Goal: Transaction & Acquisition: Purchase product/service

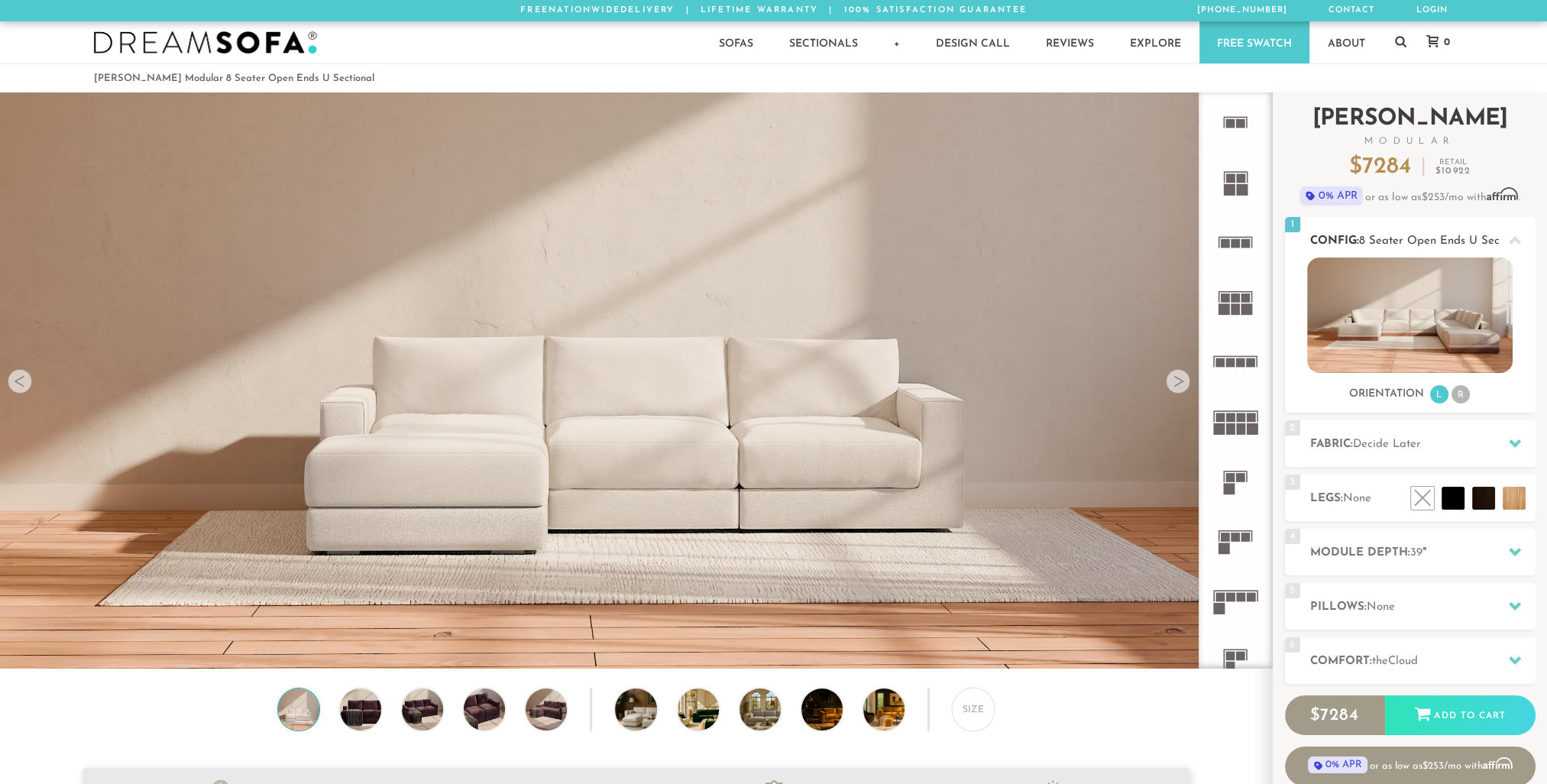
click at [1419, 307] on img at bounding box center [1410, 315] width 206 height 115
click at [1459, 397] on li "R" at bounding box center [1460, 394] width 18 height 18
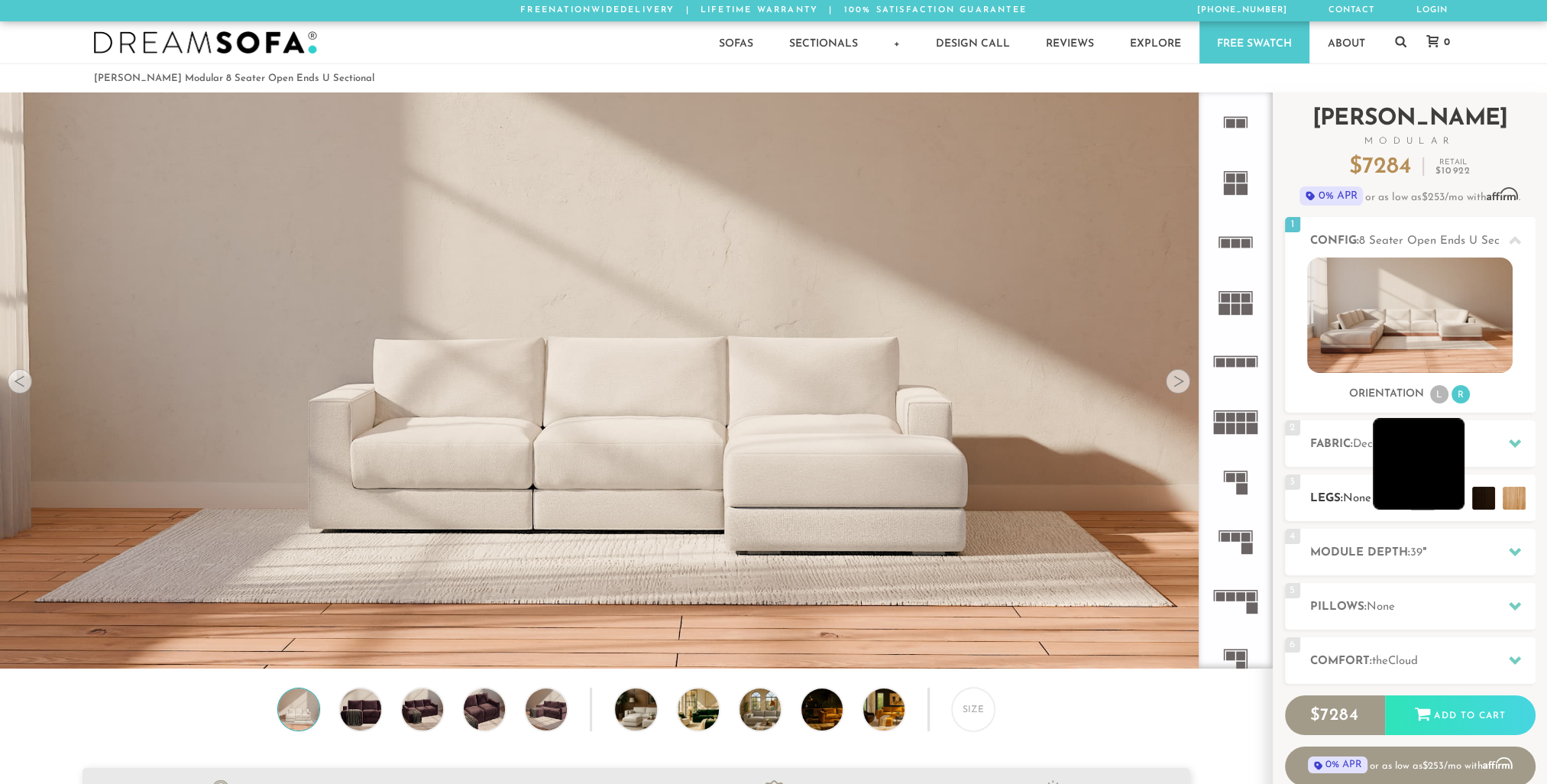
click at [1451, 505] on li at bounding box center [1419, 463] width 92 height 92
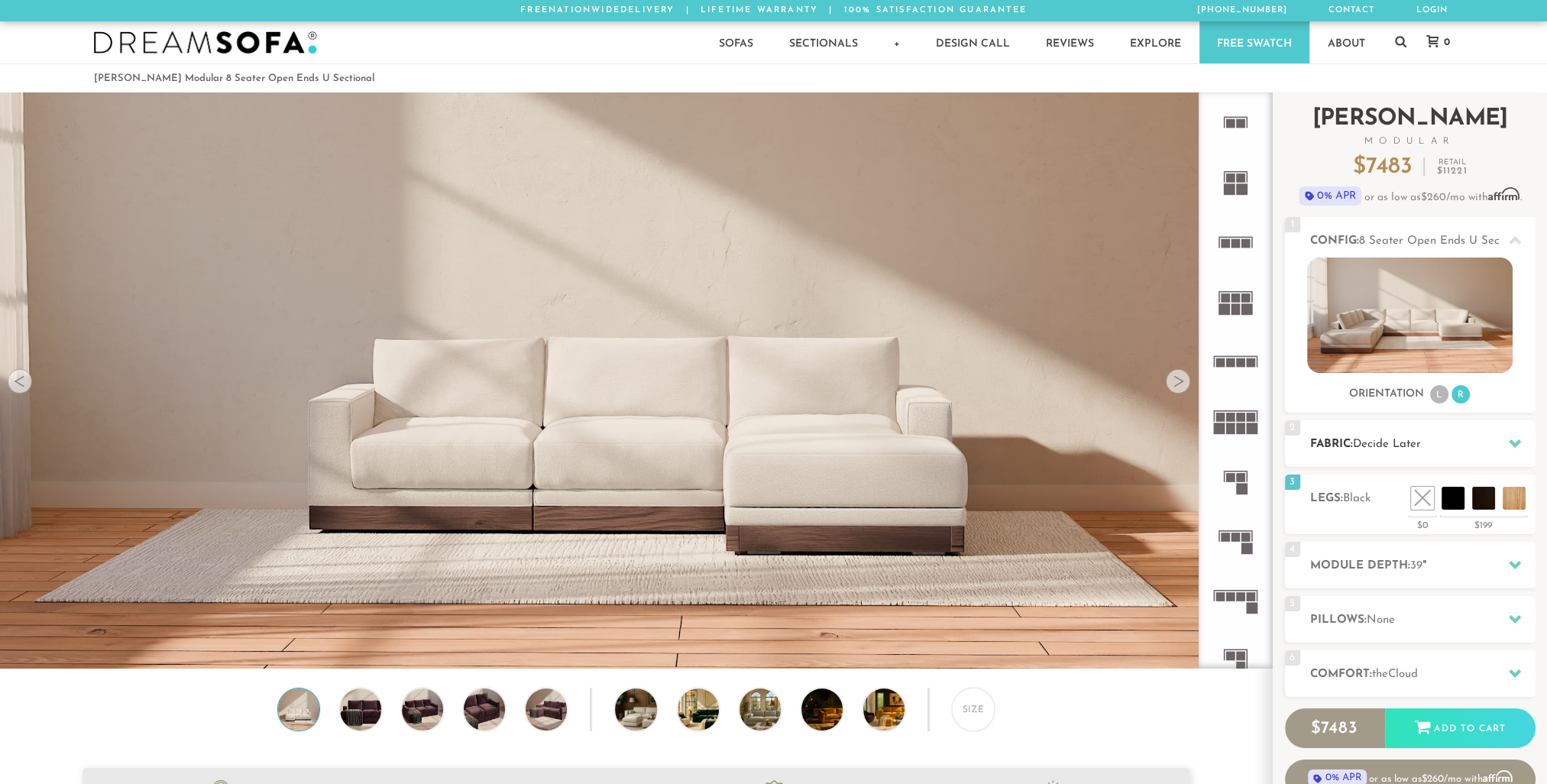
click at [1449, 439] on h2 "Fabric: Decide Later" at bounding box center [1423, 444] width 225 height 17
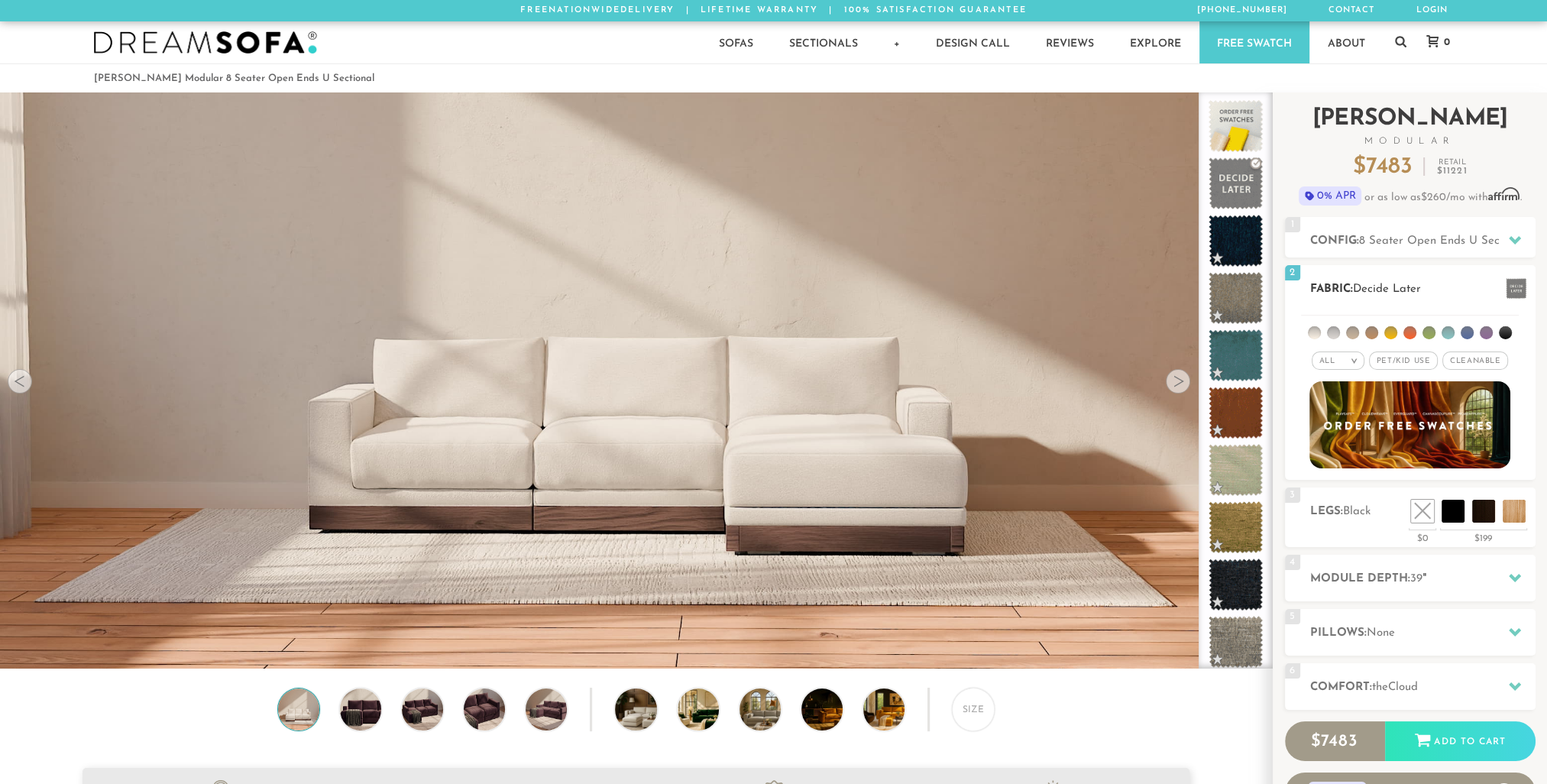
click at [1336, 332] on li at bounding box center [1333, 333] width 13 height 13
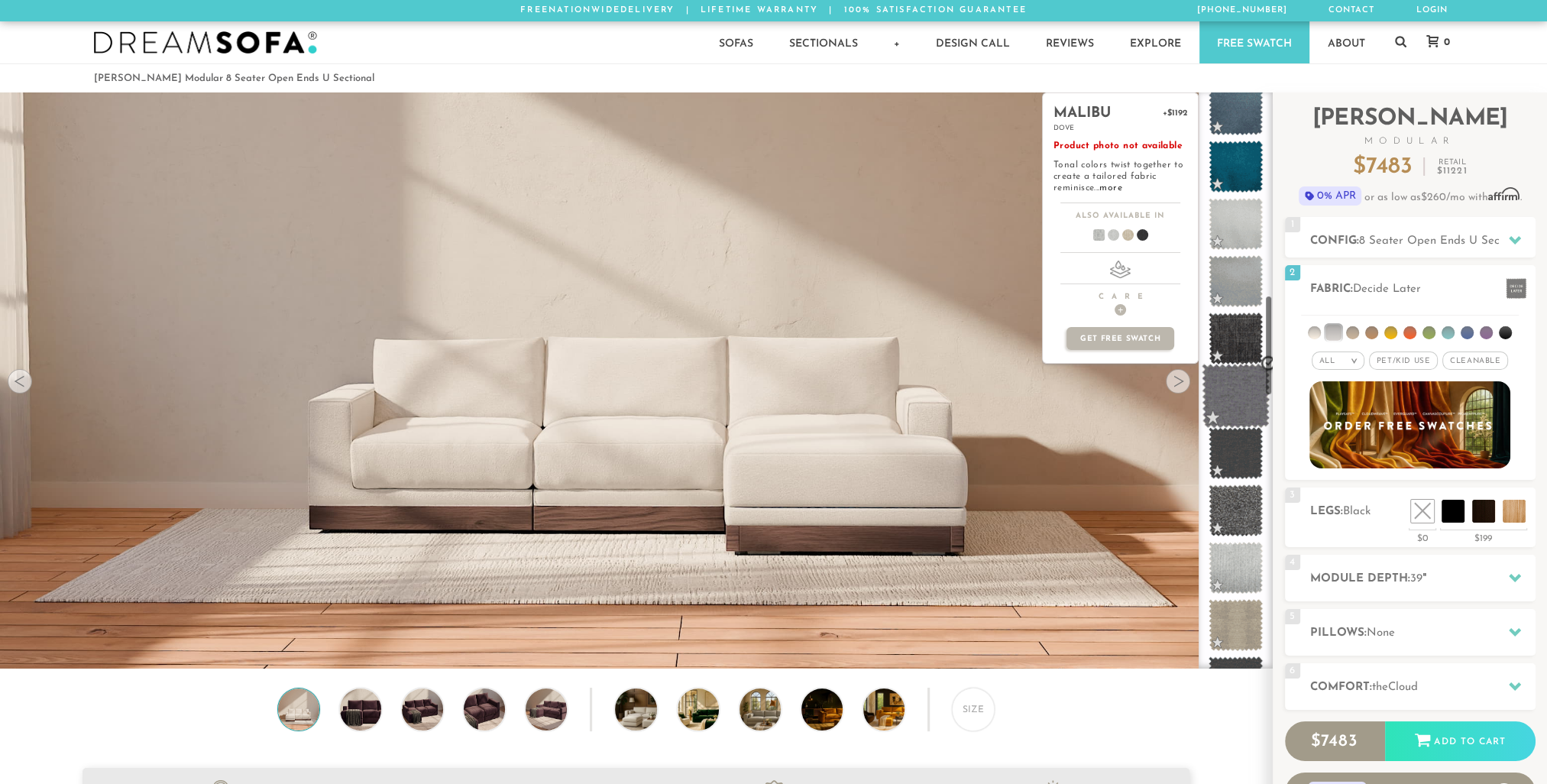
scroll to position [1167, 0]
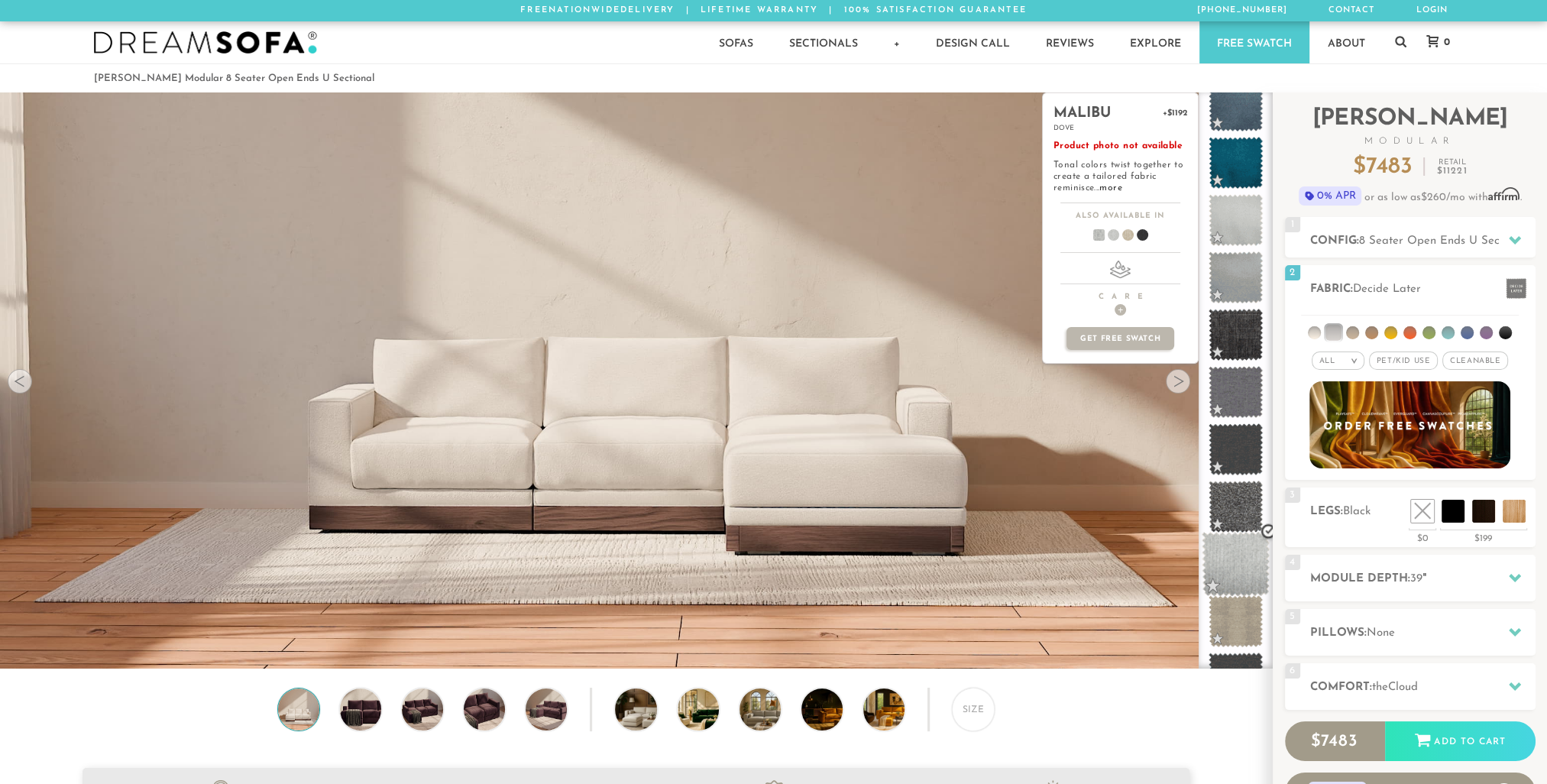
click at [1229, 547] on span at bounding box center [1236, 564] width 68 height 65
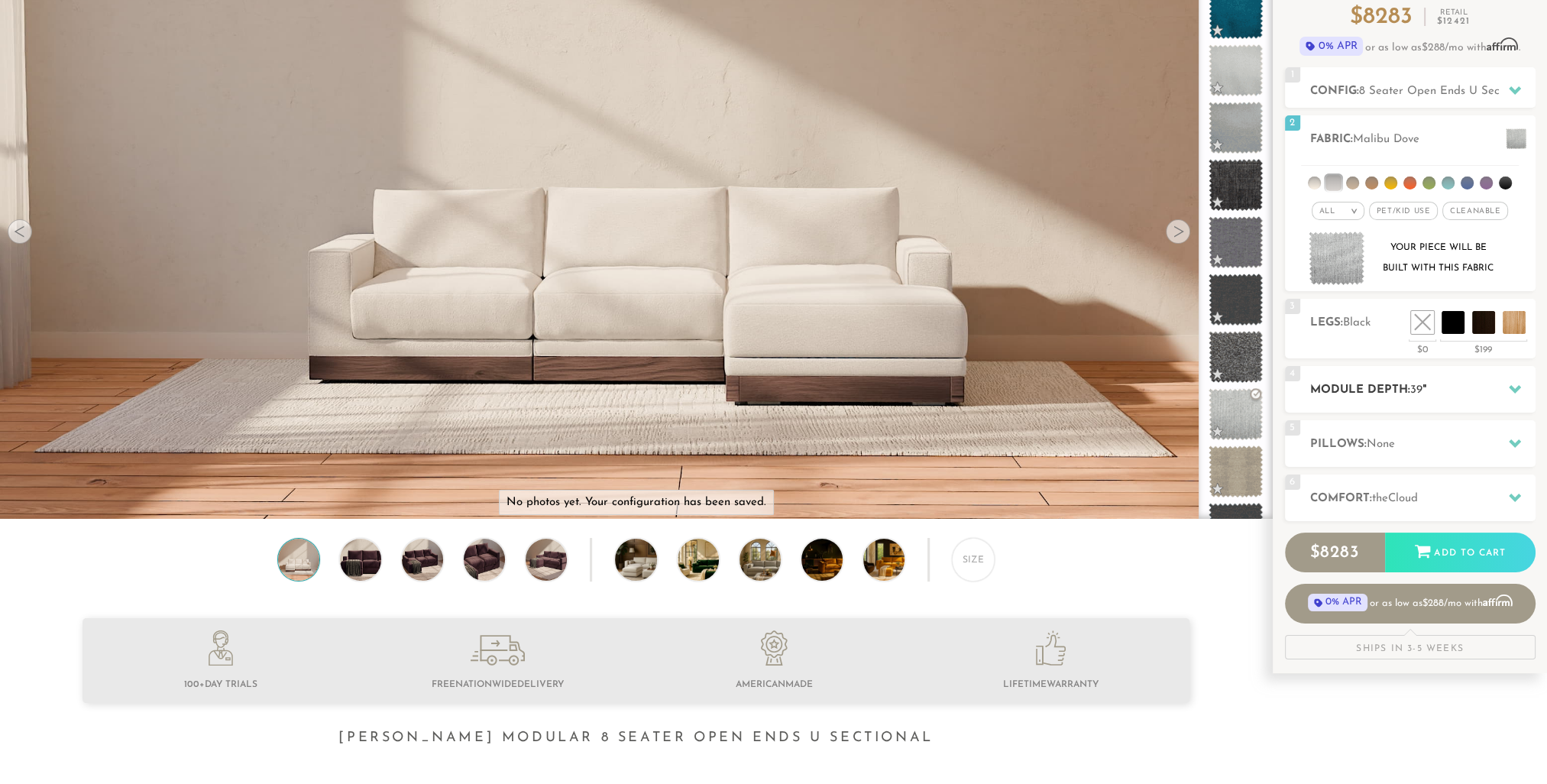
scroll to position [153, 0]
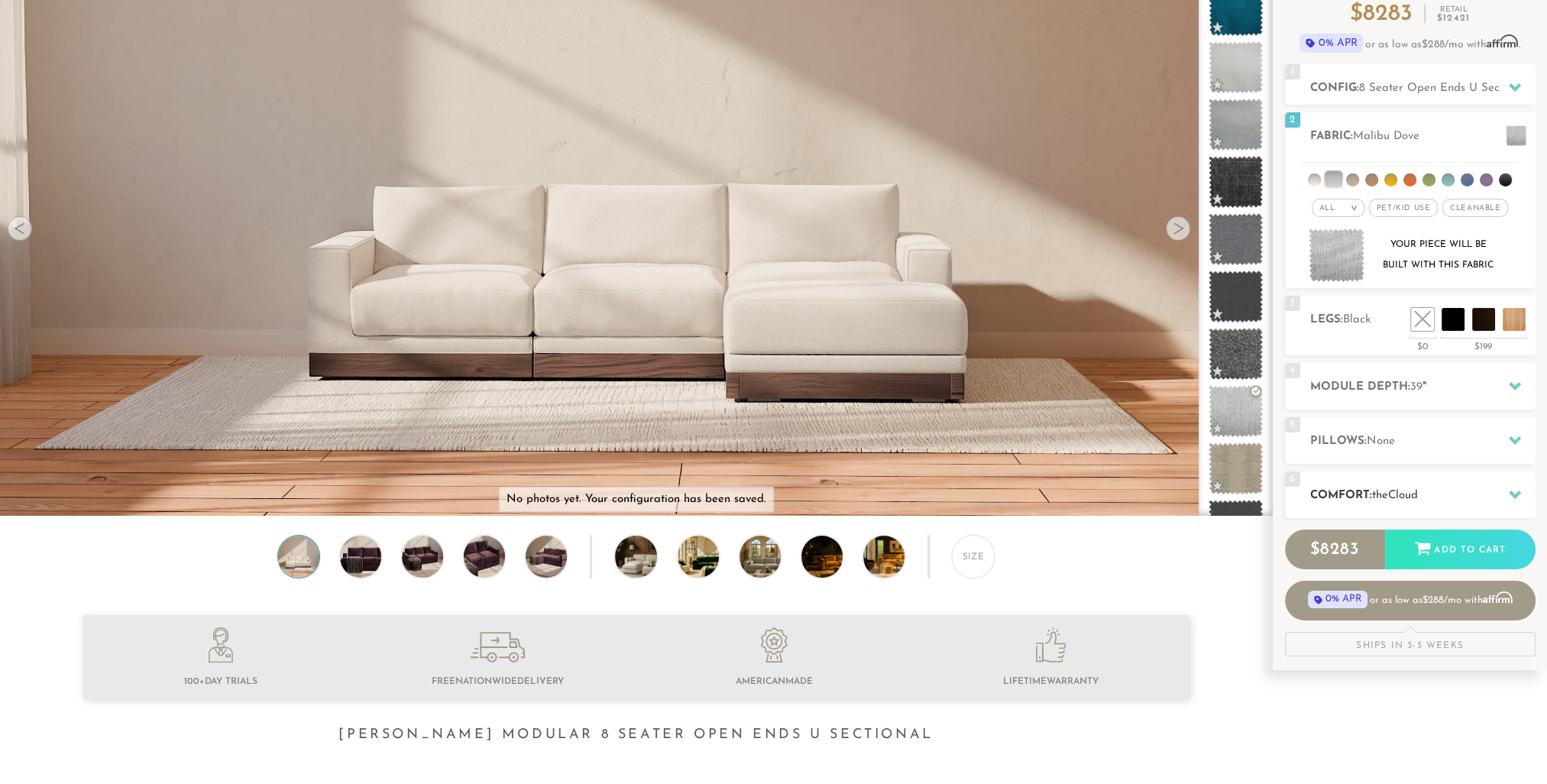
click at [1395, 494] on span "Cloud" at bounding box center [1403, 495] width 30 height 12
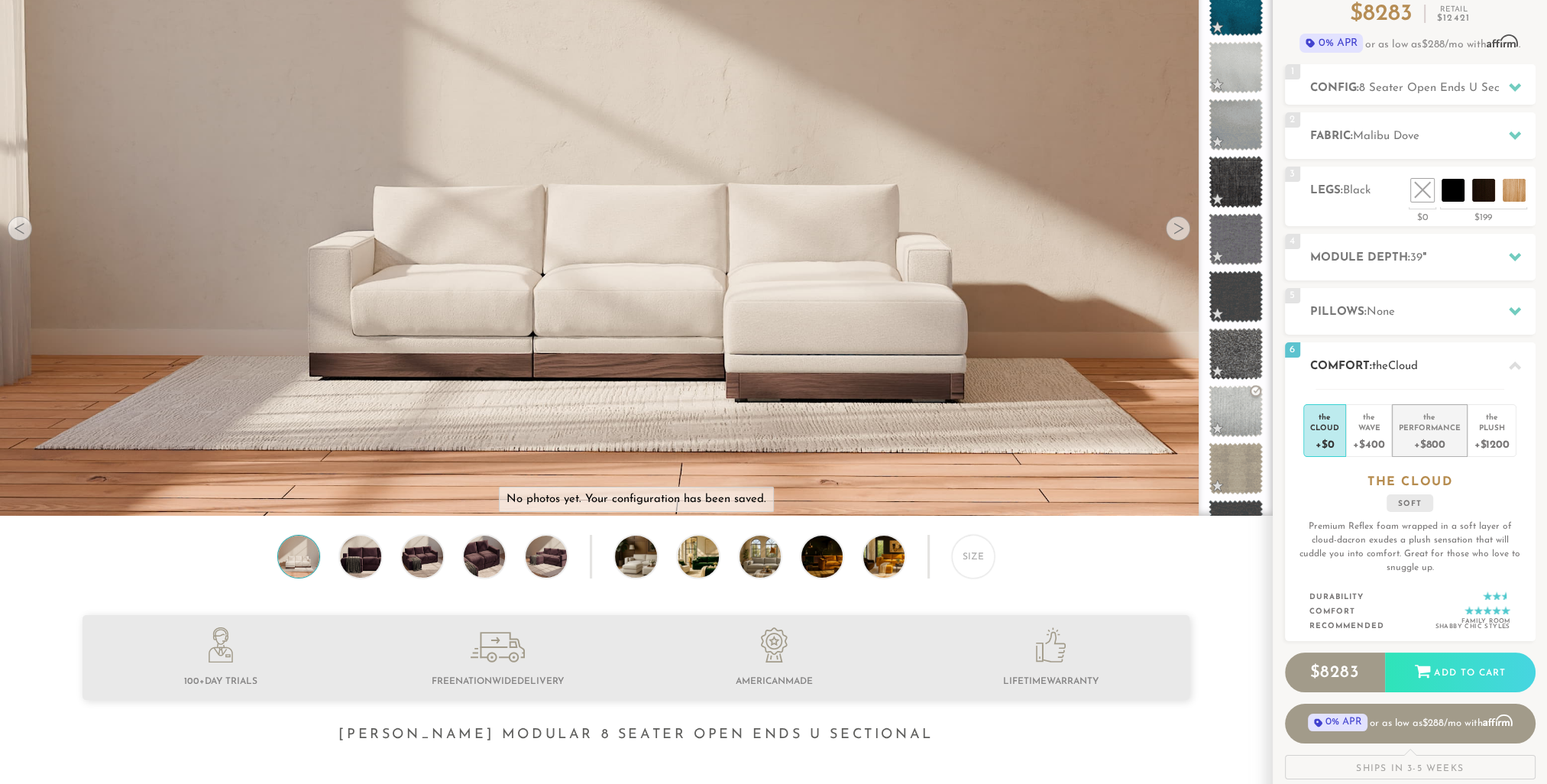
click at [1412, 433] on div "+$800" at bounding box center [1430, 444] width 62 height 22
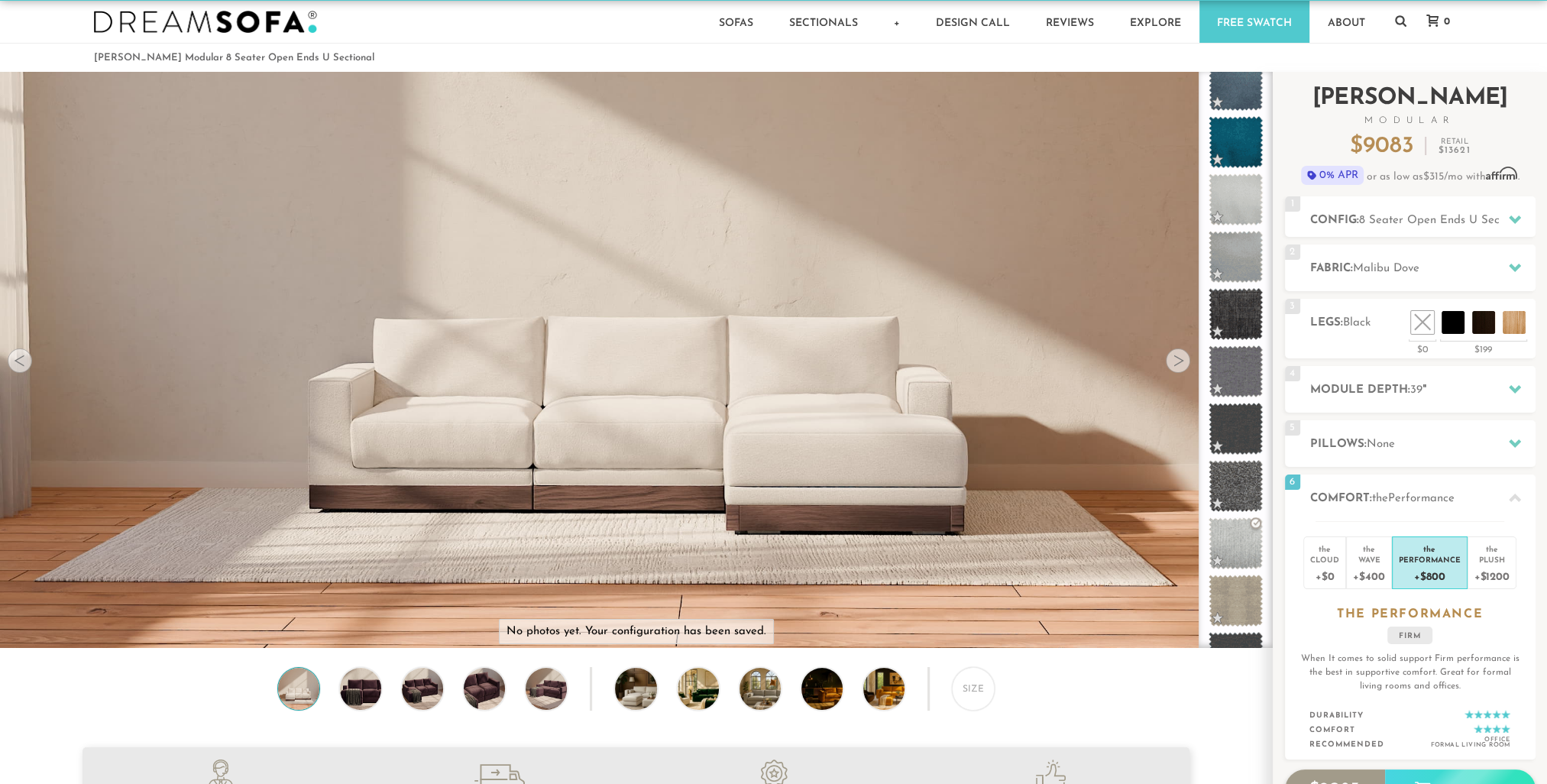
scroll to position [0, 0]
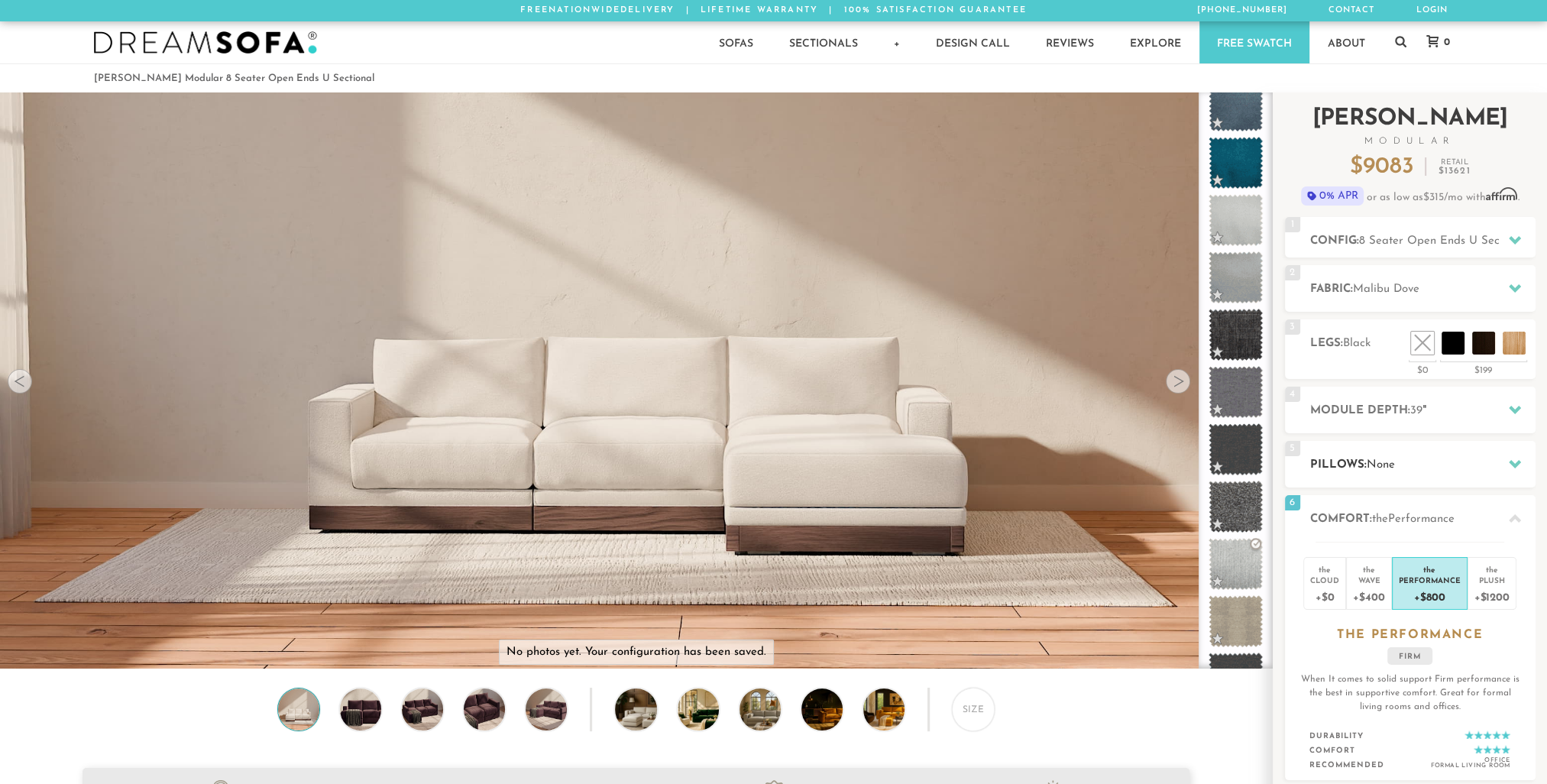
click at [1381, 470] on h2 "Pillows: None" at bounding box center [1423, 465] width 225 height 17
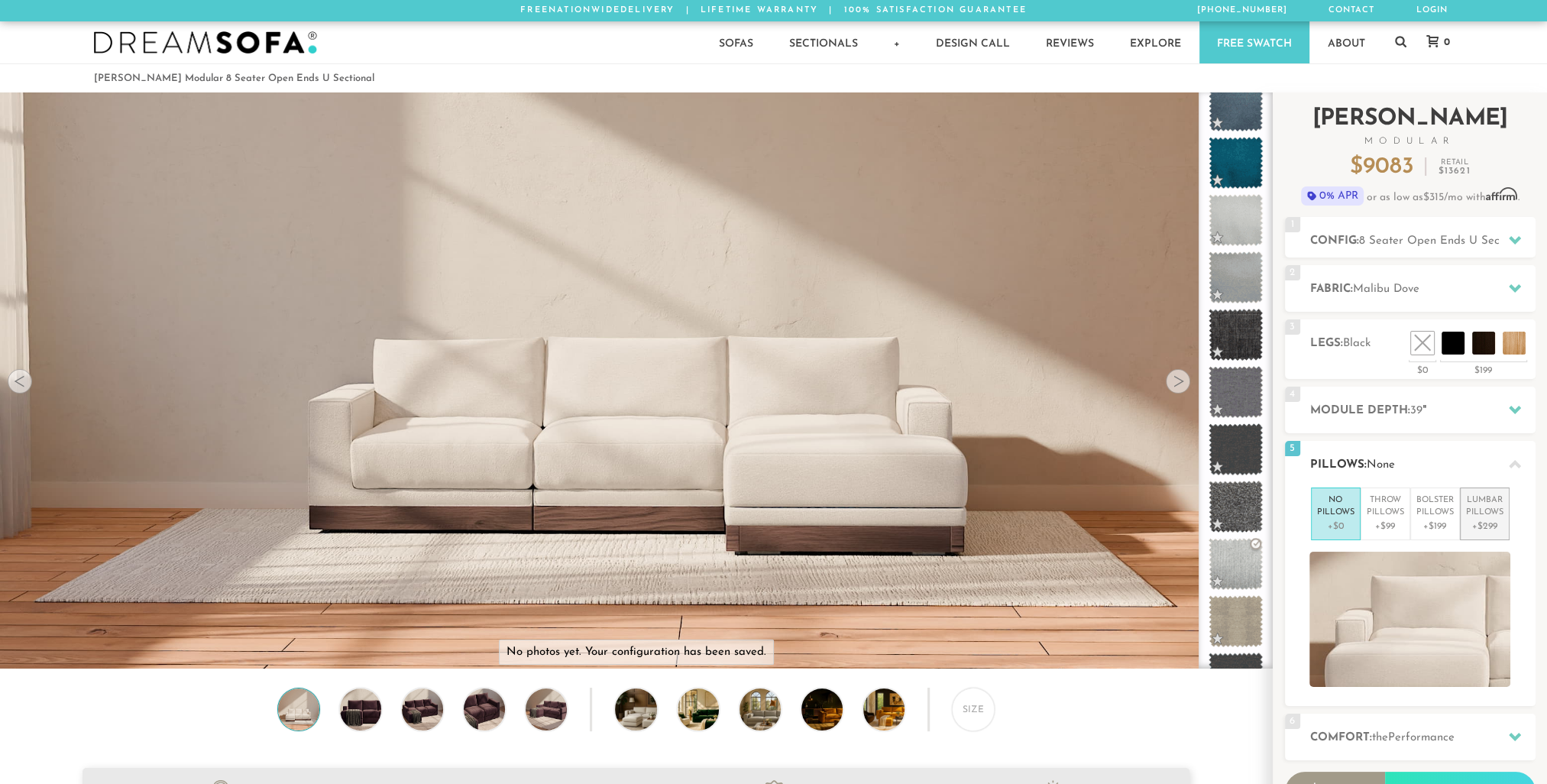
click at [1479, 500] on p "Lumbar Pillows" at bounding box center [1485, 507] width 38 height 25
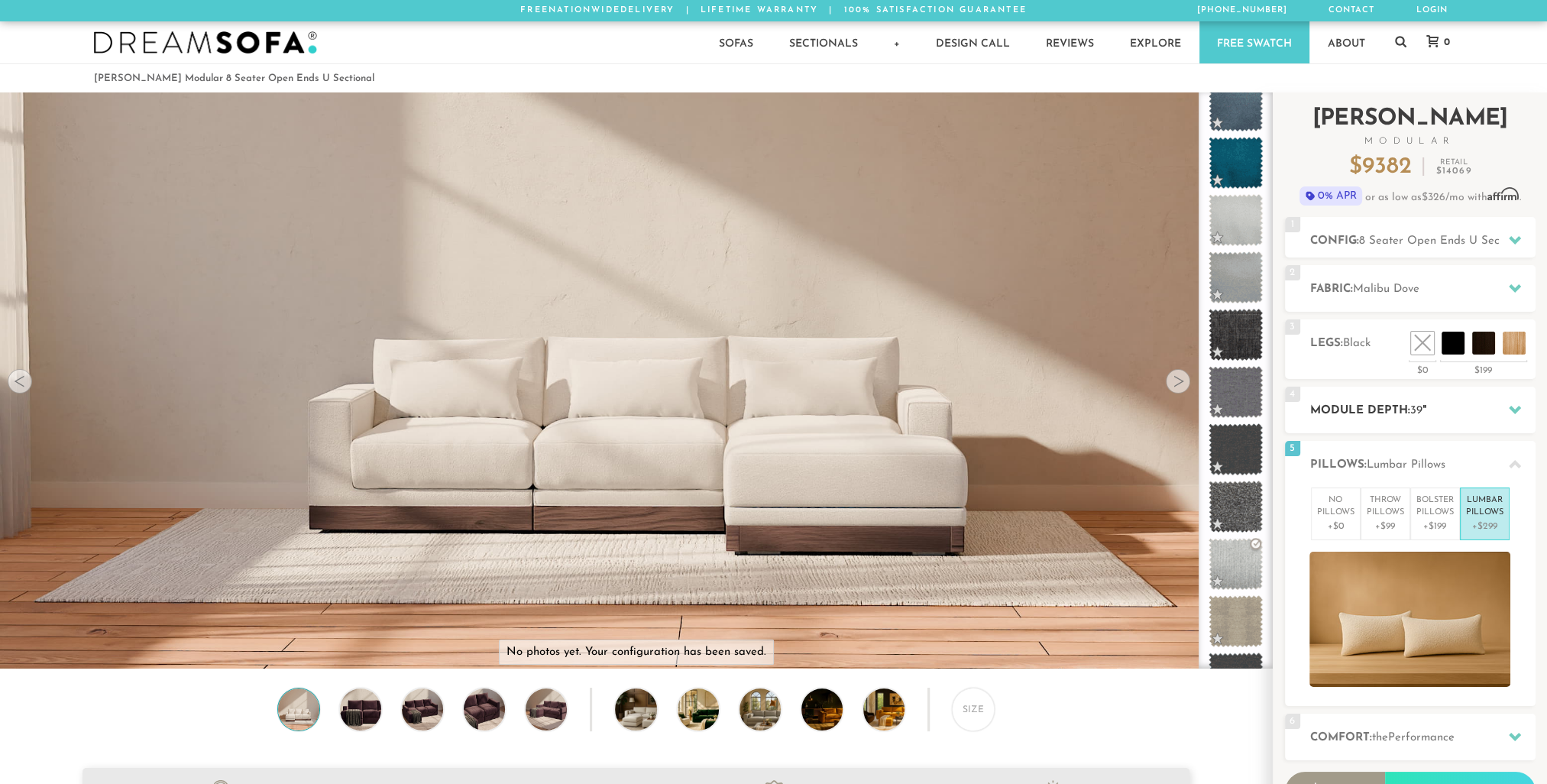
click at [1430, 406] on h2 "Module Depth: 39 "" at bounding box center [1423, 411] width 225 height 17
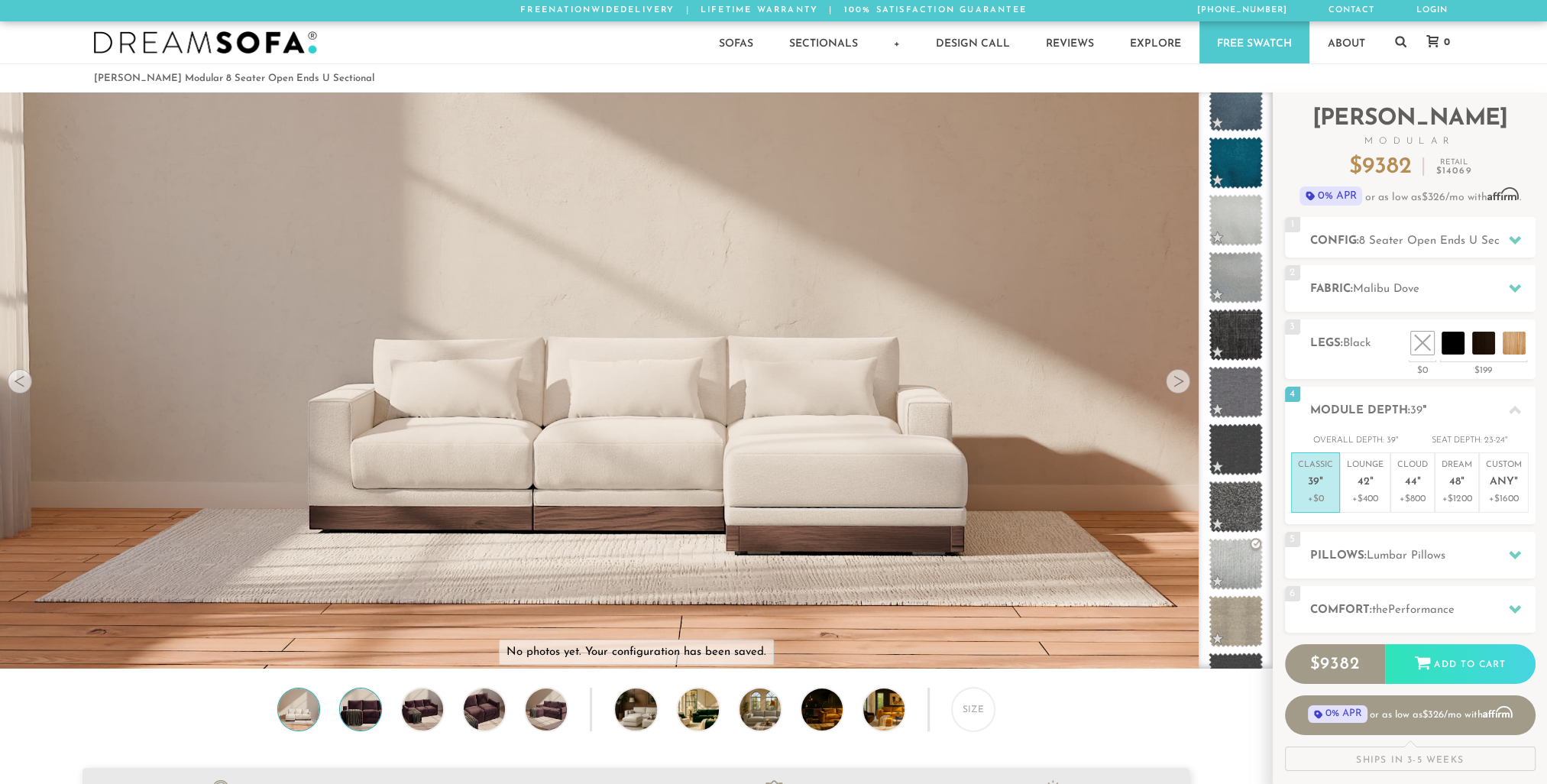
click at [362, 717] on img at bounding box center [360, 709] width 49 height 41
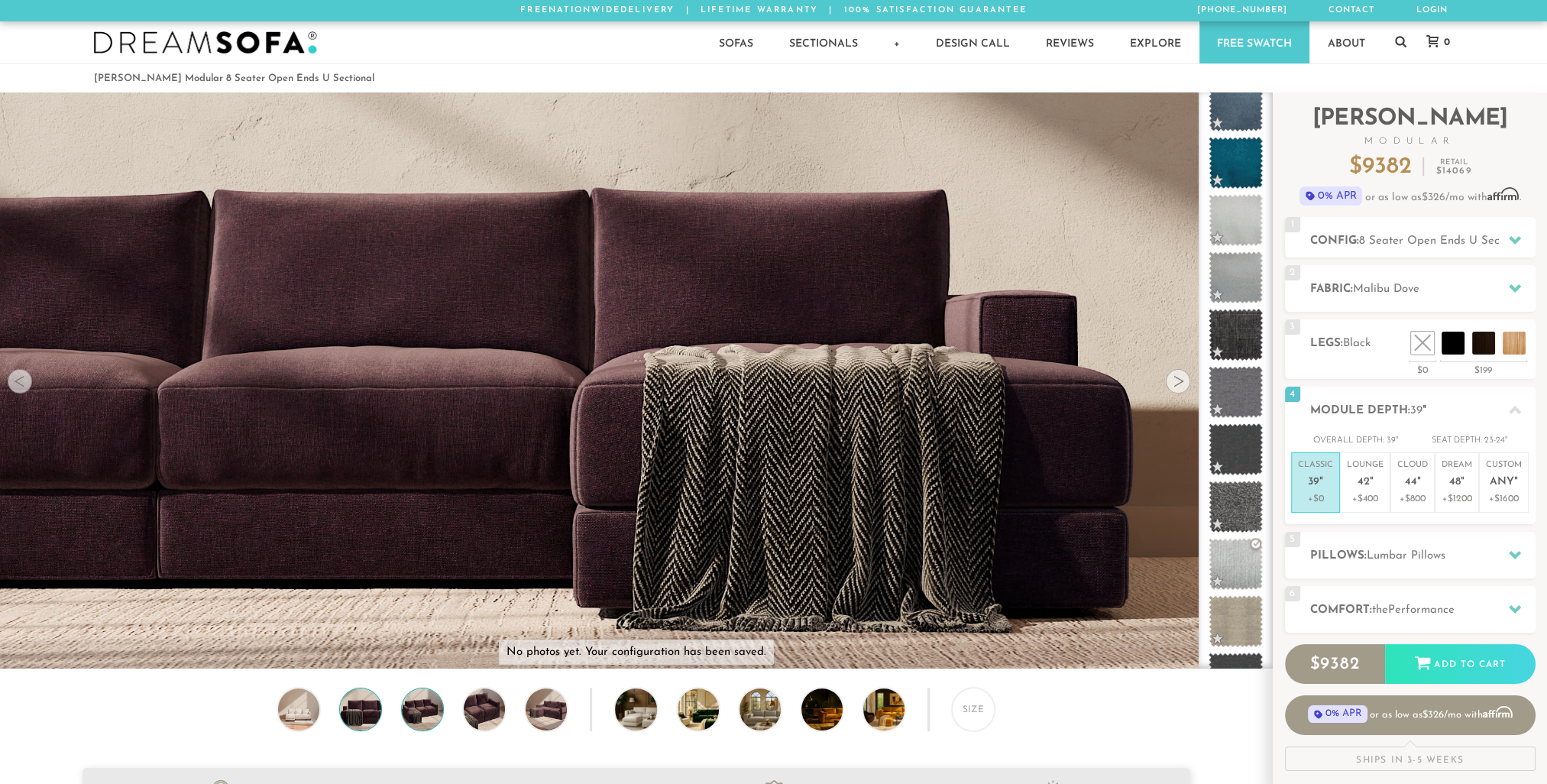
click at [419, 716] on img at bounding box center [423, 709] width 49 height 41
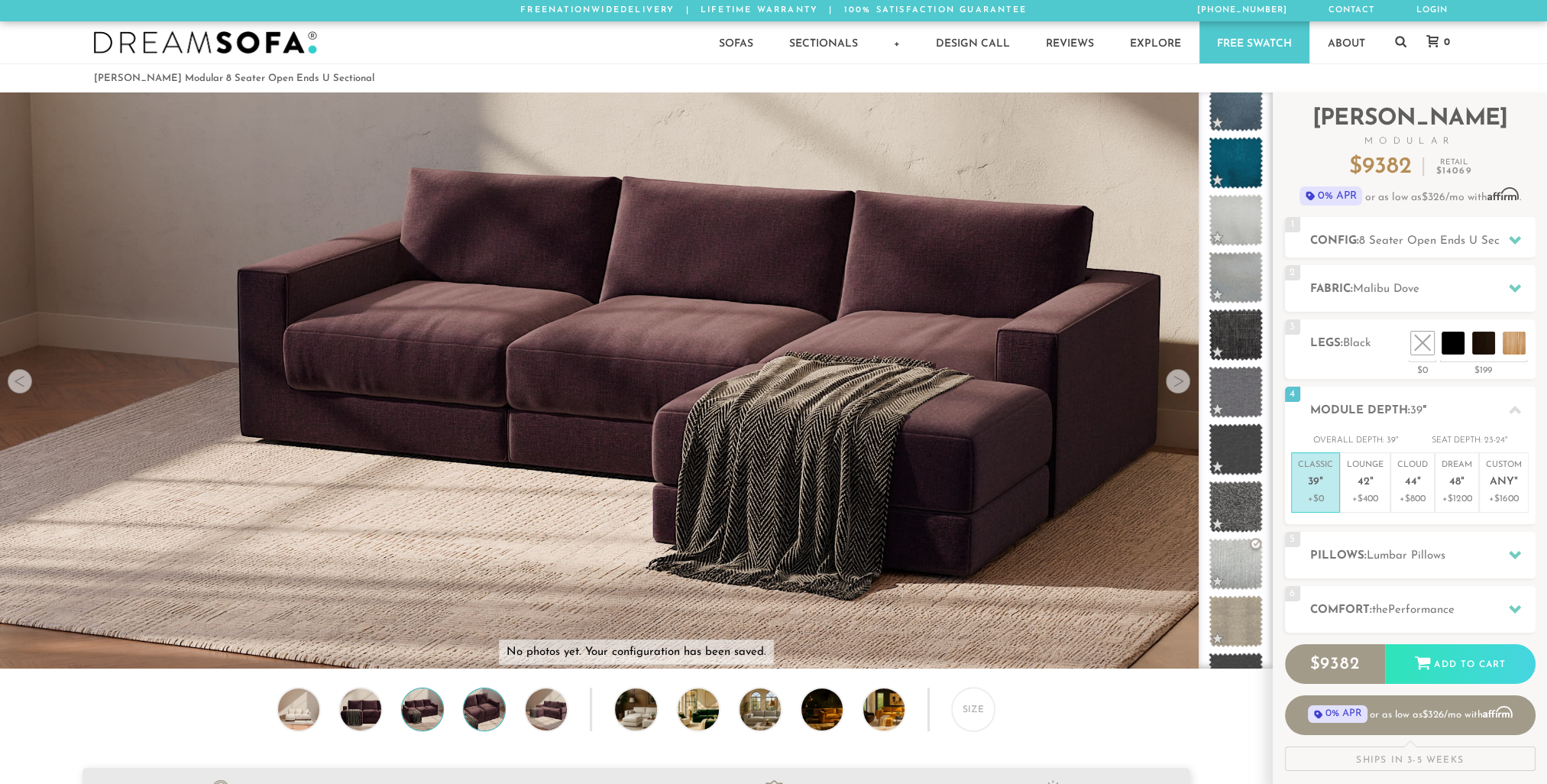
click at [489, 715] on img at bounding box center [484, 709] width 49 height 41
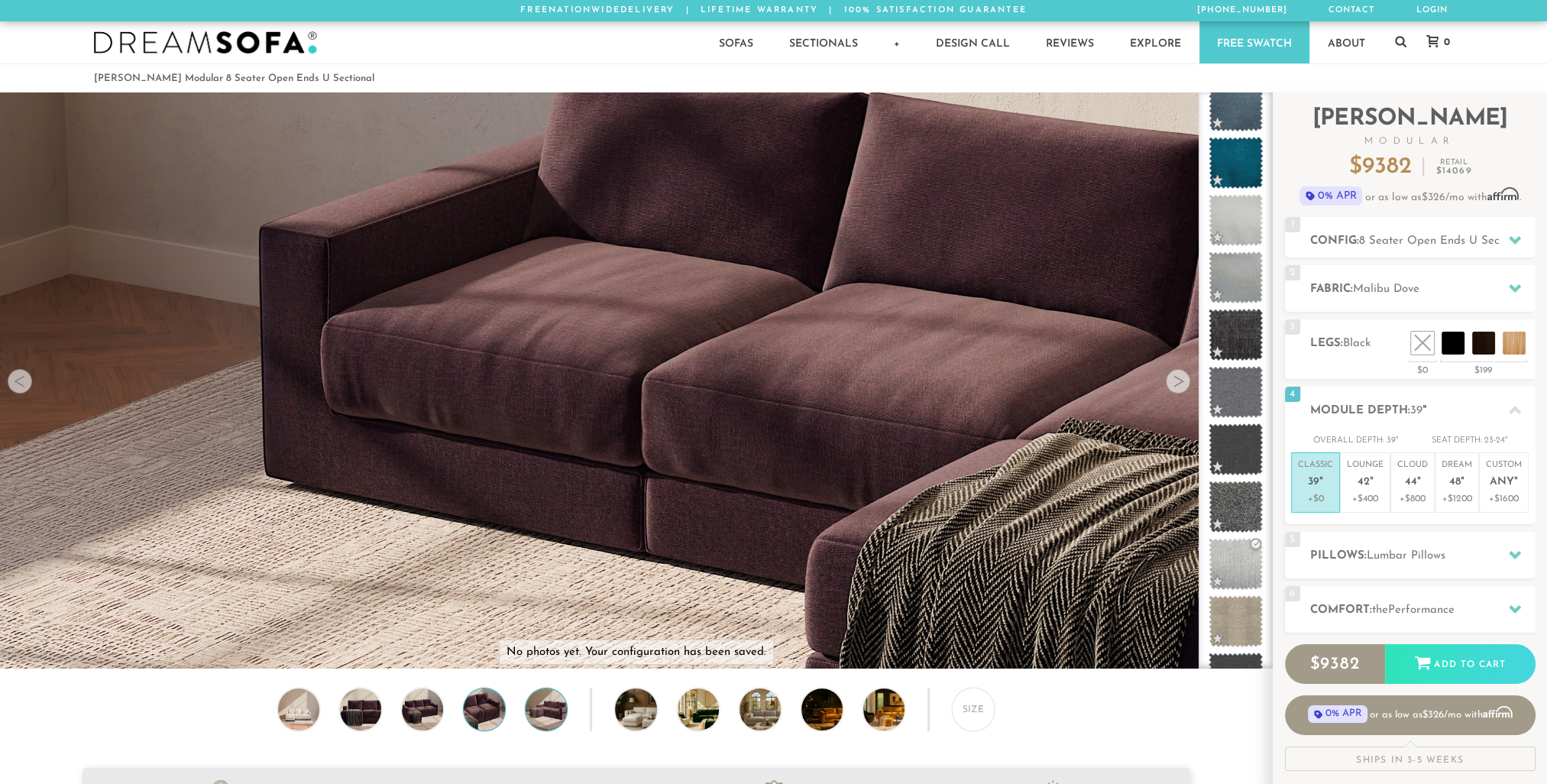
click at [538, 715] on img at bounding box center [546, 709] width 49 height 41
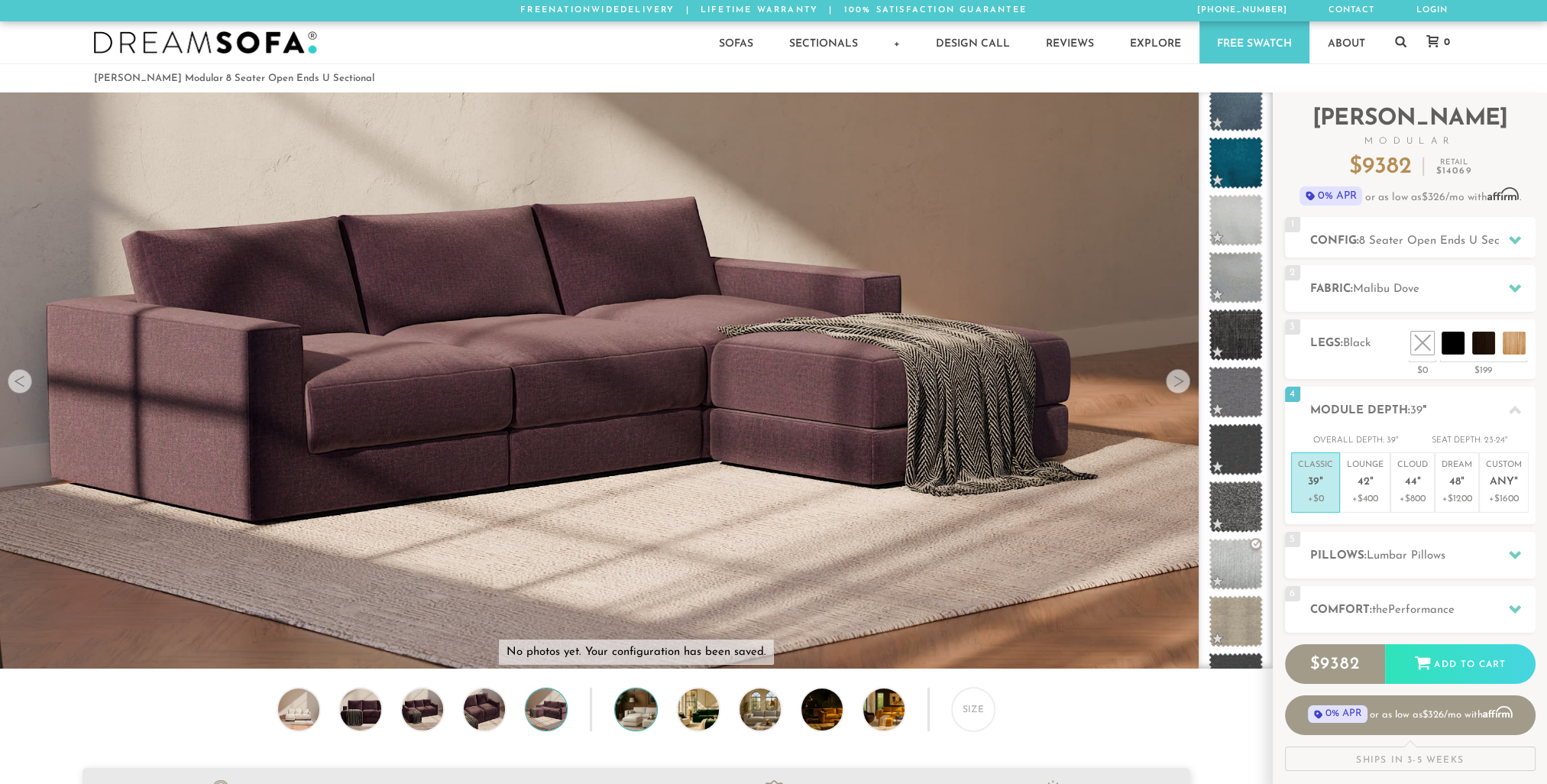
click at [641, 719] on img at bounding box center [652, 709] width 74 height 41
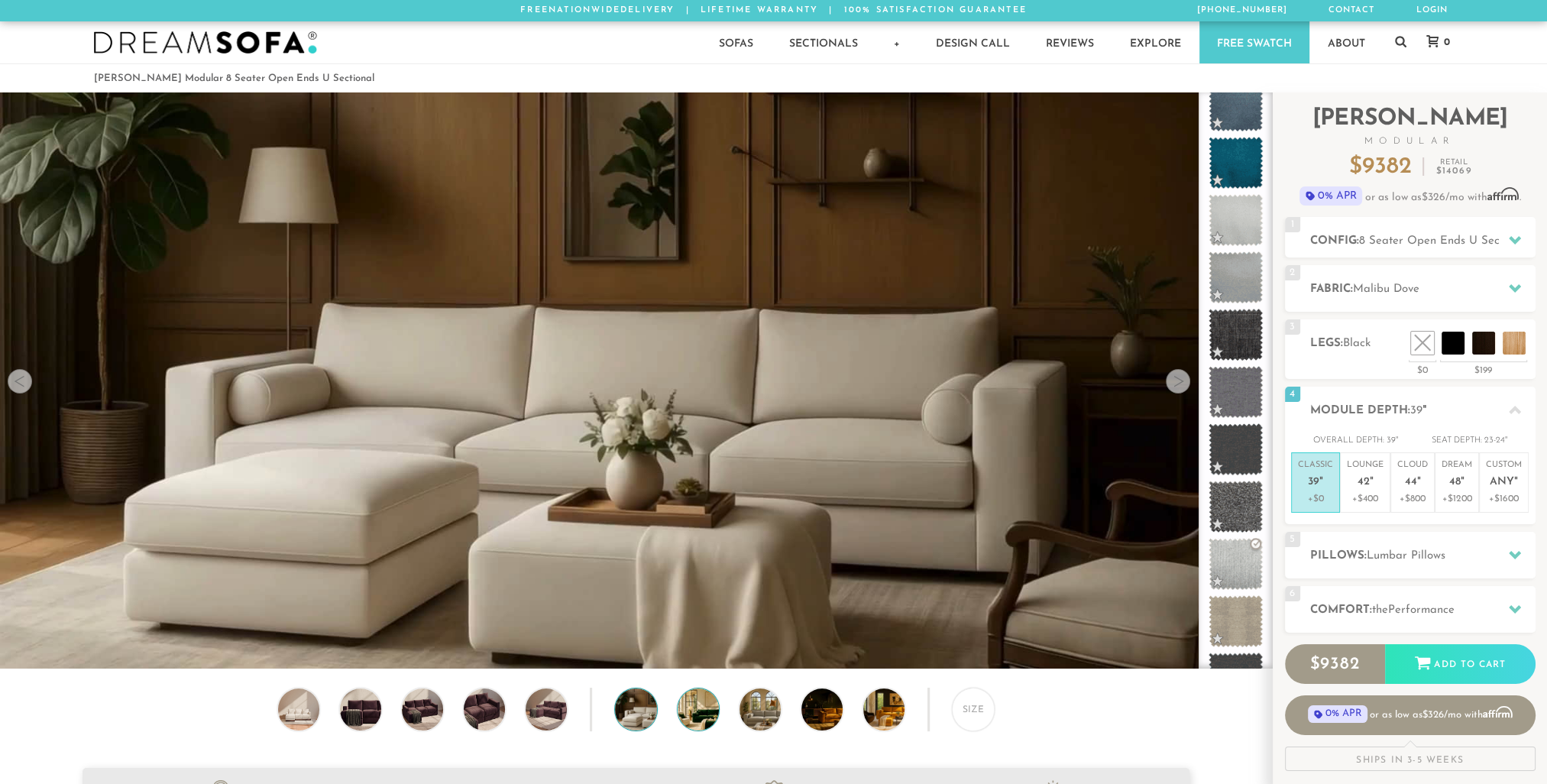
click at [705, 714] on img at bounding box center [714, 709] width 74 height 41
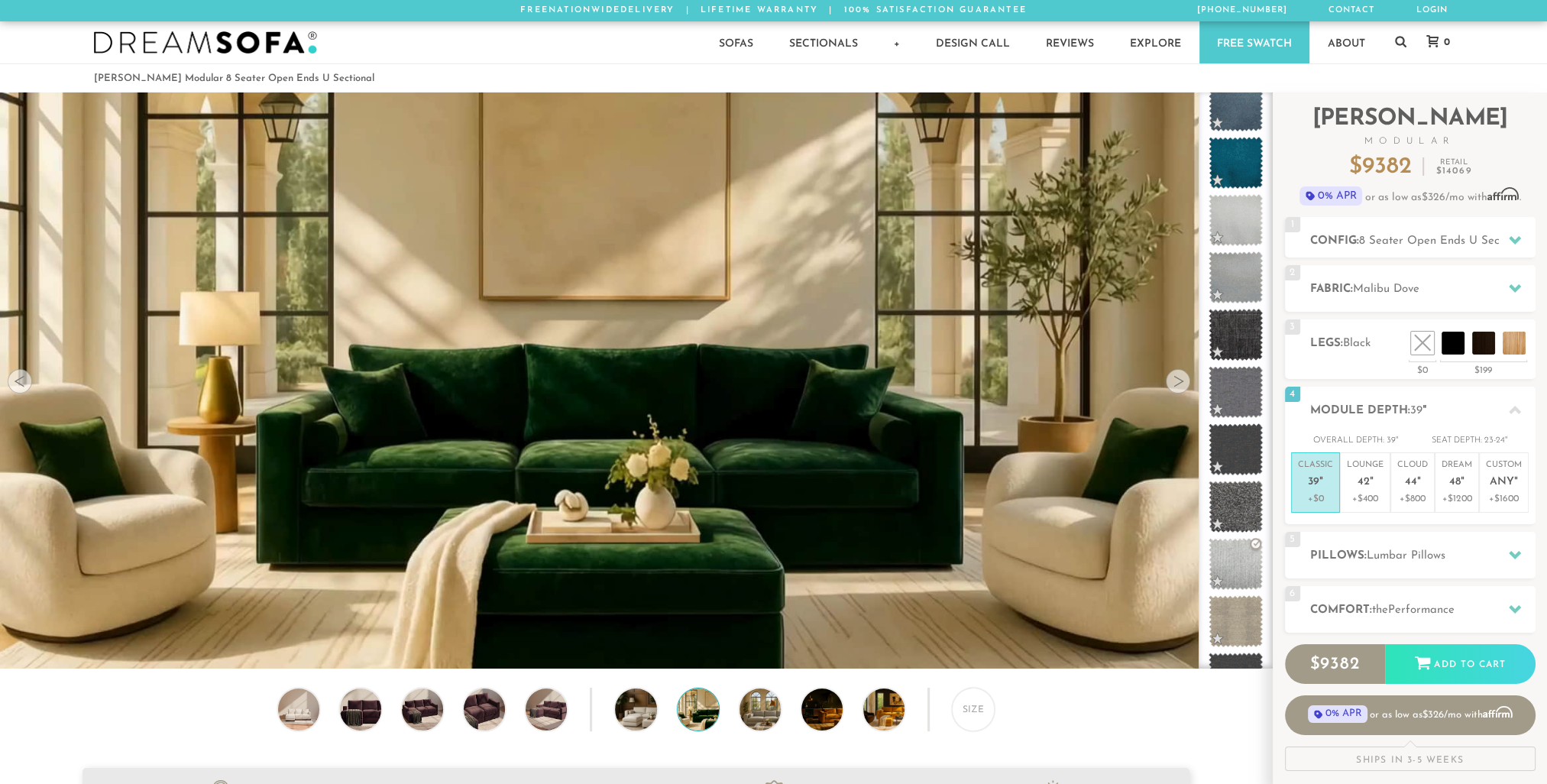
click at [791, 715] on div "Size" at bounding box center [636, 713] width 1272 height 50
click at [774, 717] on img at bounding box center [776, 709] width 74 height 41
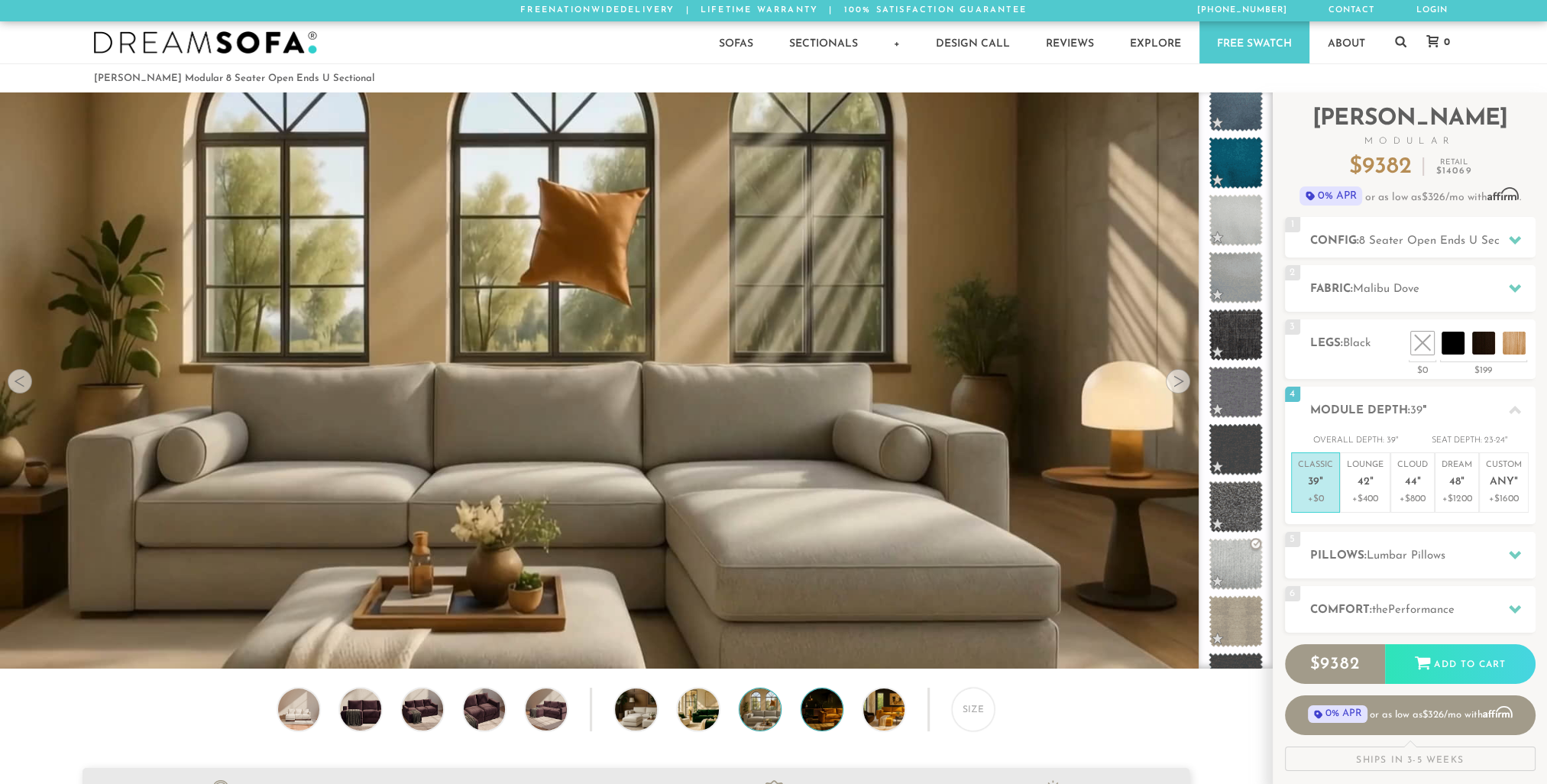
click at [831, 721] on img at bounding box center [838, 709] width 74 height 41
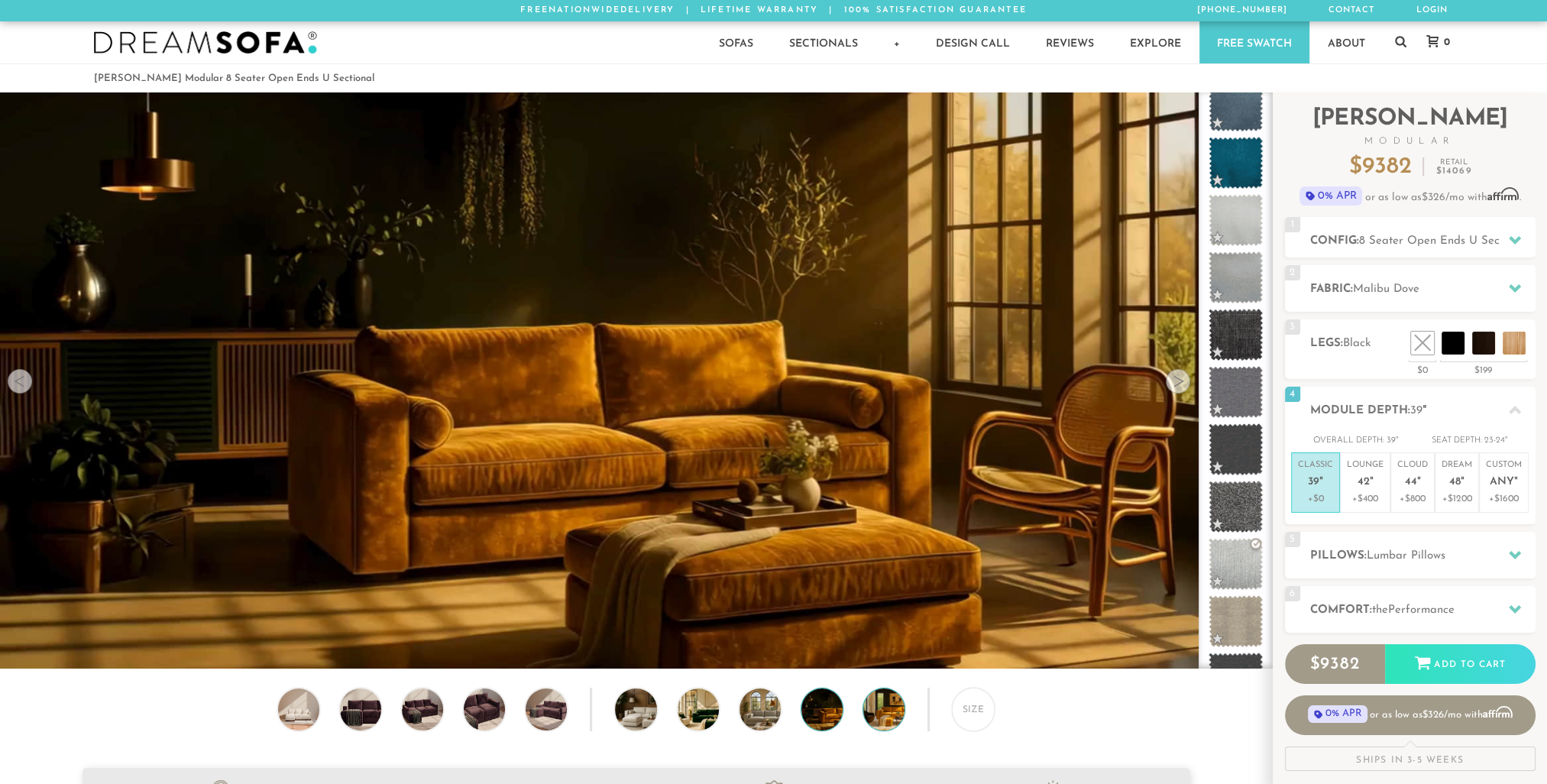
click at [887, 707] on img at bounding box center [900, 709] width 74 height 41
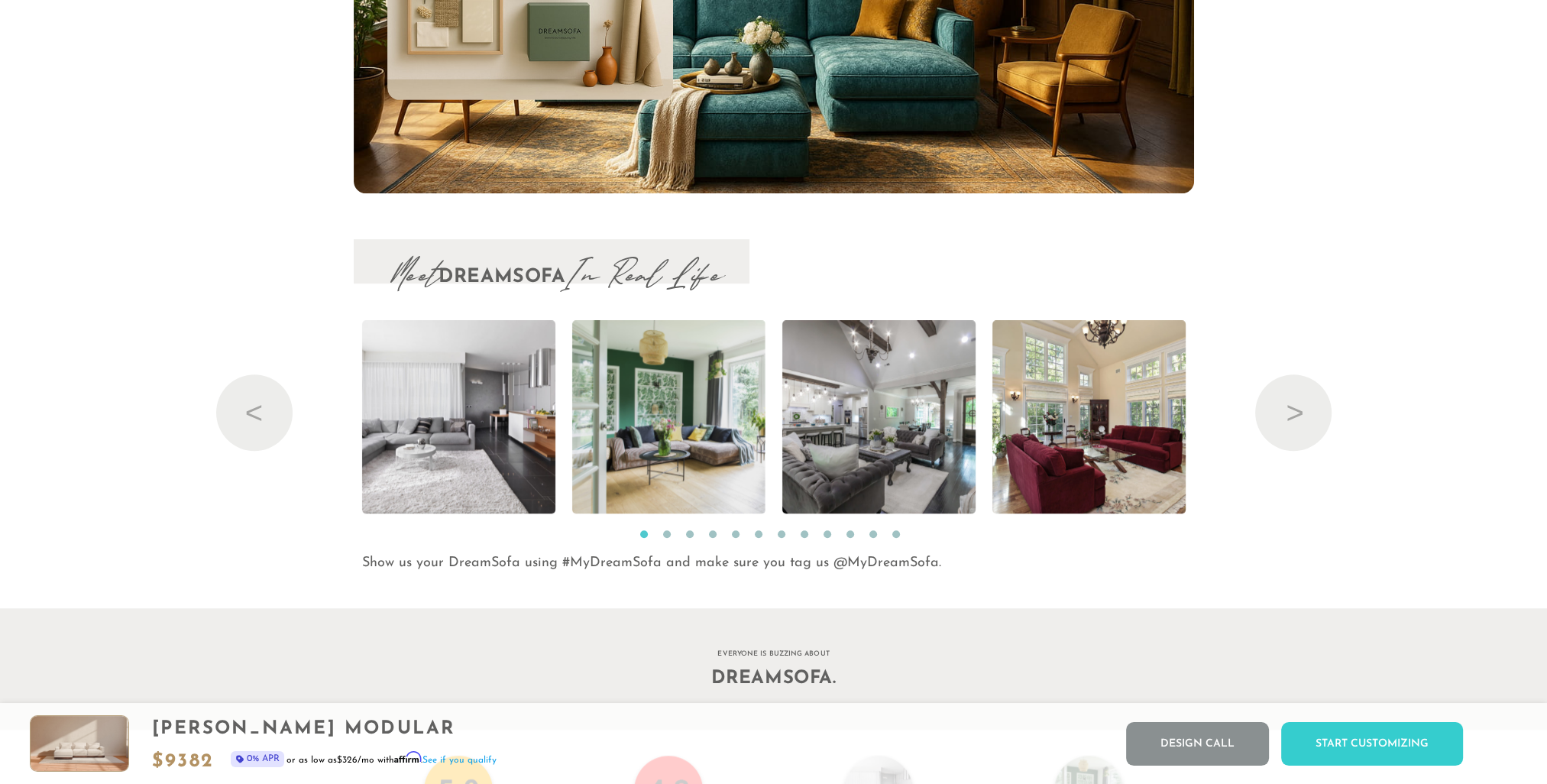
scroll to position [16624, 0]
click at [1315, 413] on button "Next" at bounding box center [1293, 412] width 77 height 77
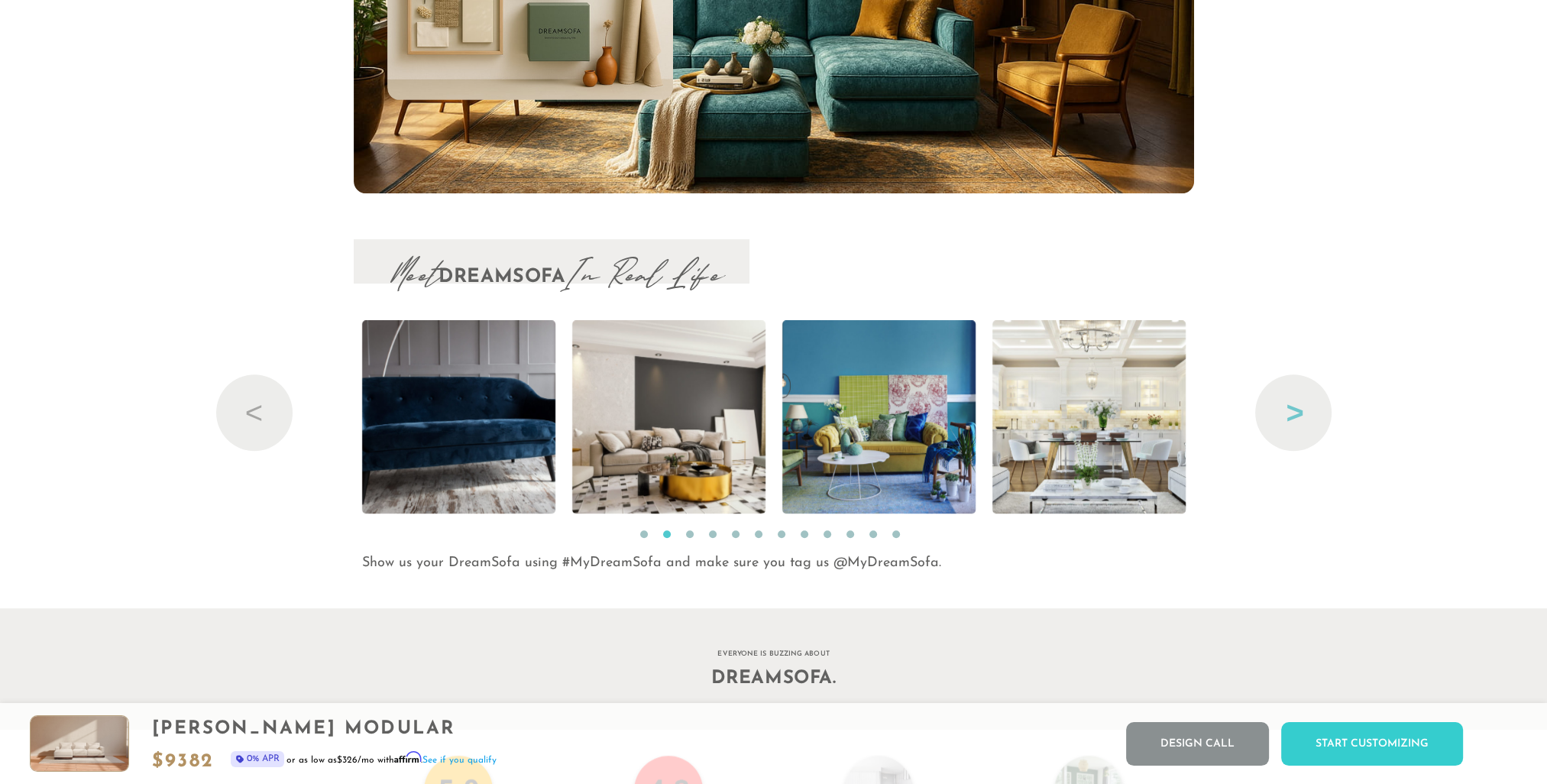
click at [1293, 417] on button "Next" at bounding box center [1293, 412] width 77 height 77
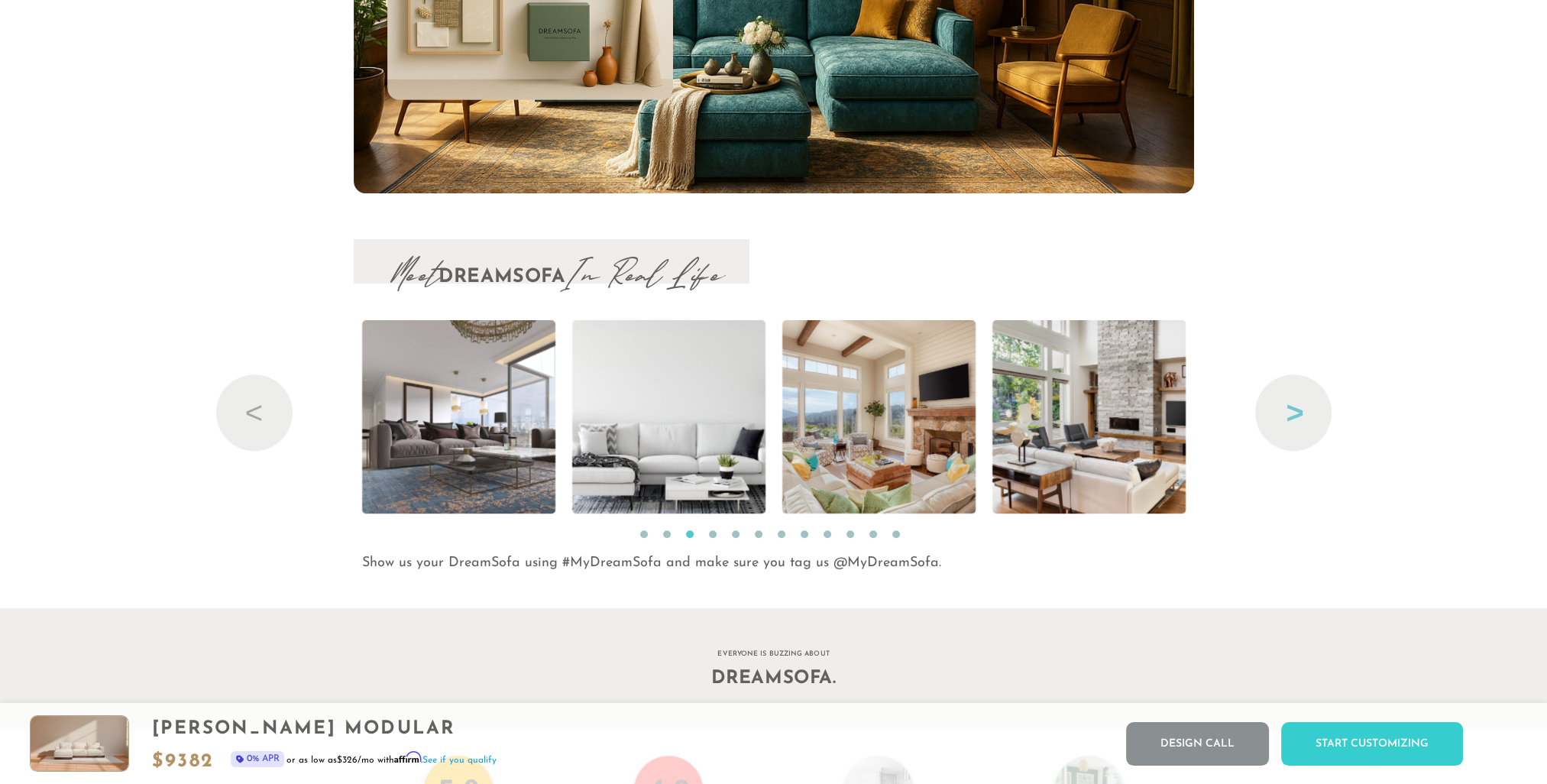
click at [1293, 417] on button "Next" at bounding box center [1293, 412] width 77 height 77
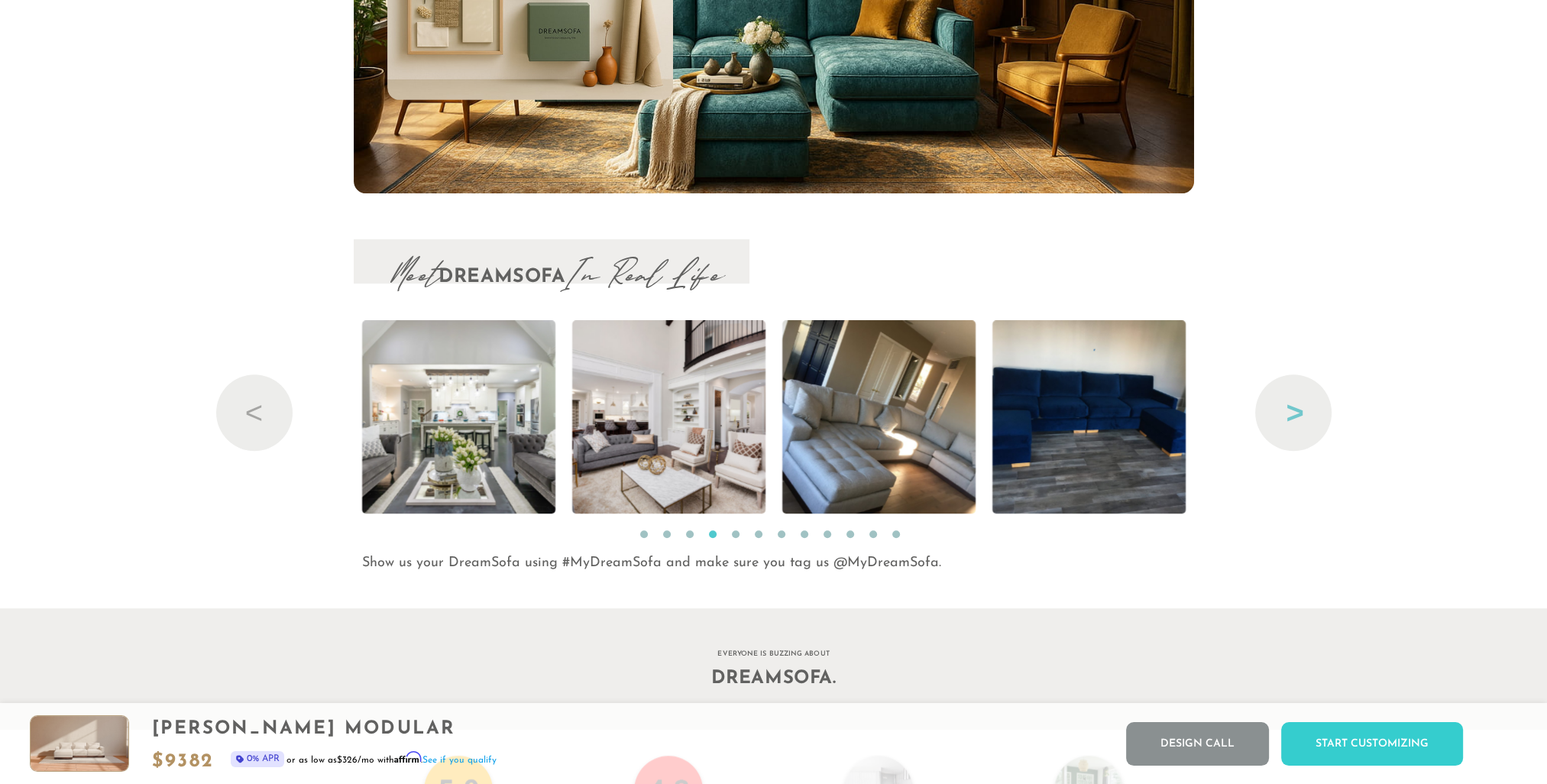
click at [1293, 417] on button "Next" at bounding box center [1293, 412] width 77 height 77
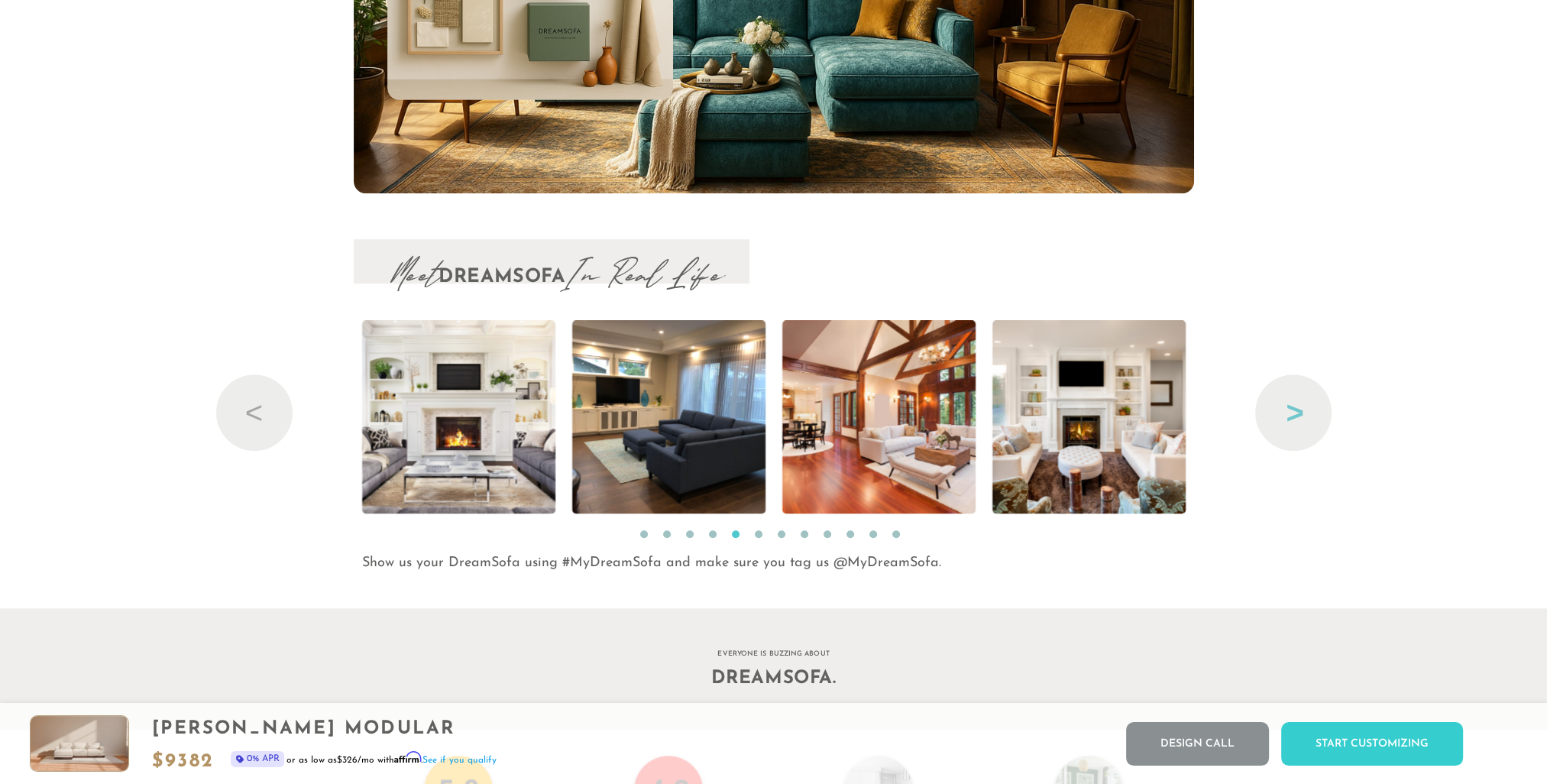
click at [1293, 417] on button "Next" at bounding box center [1293, 412] width 77 height 77
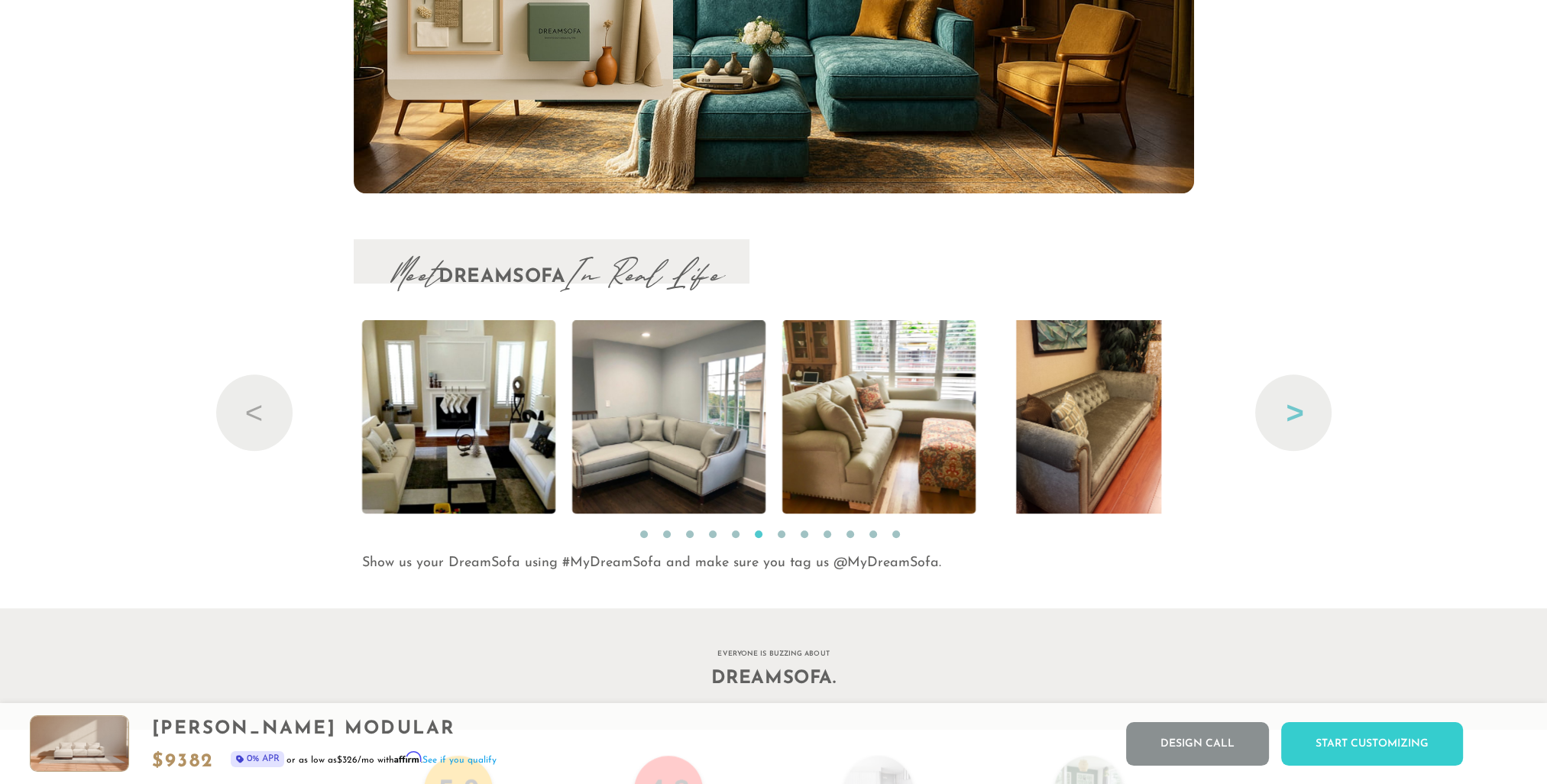
click at [1293, 417] on button "Next" at bounding box center [1293, 412] width 77 height 77
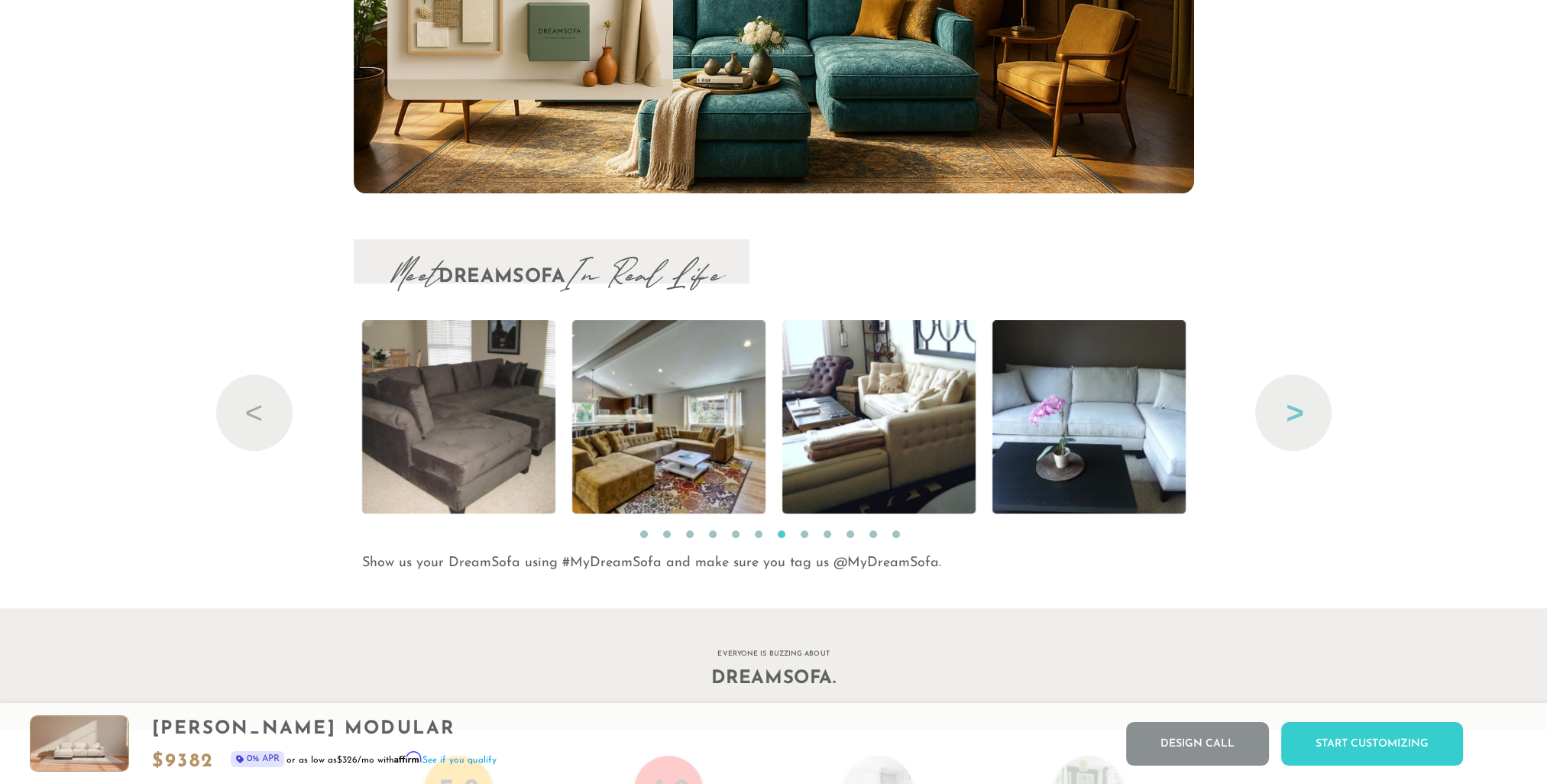
click at [1293, 417] on button "Next" at bounding box center [1293, 412] width 77 height 77
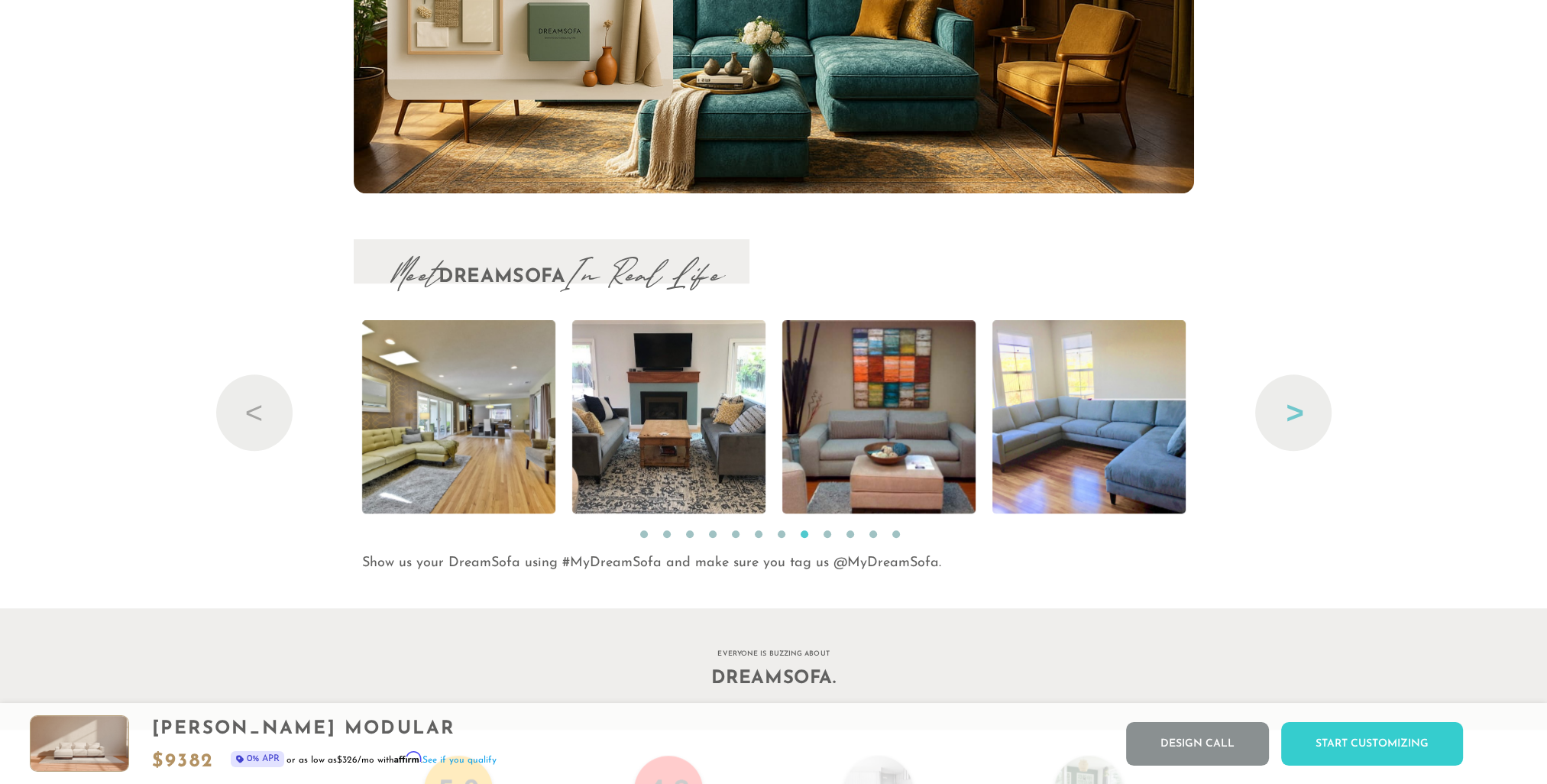
click at [1293, 417] on button "Next" at bounding box center [1293, 412] width 77 height 77
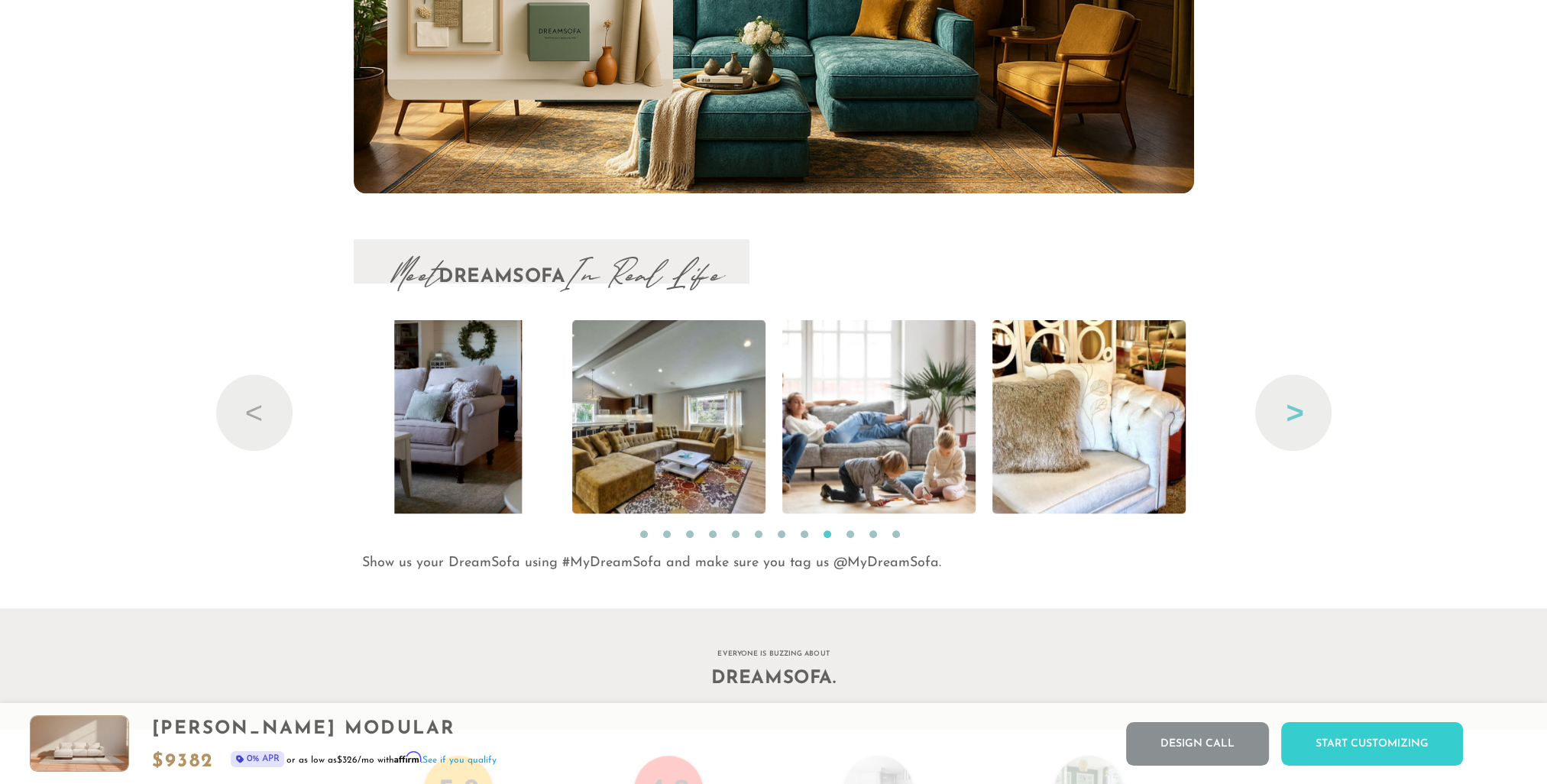
click at [1311, 423] on button "Next" at bounding box center [1293, 412] width 77 height 77
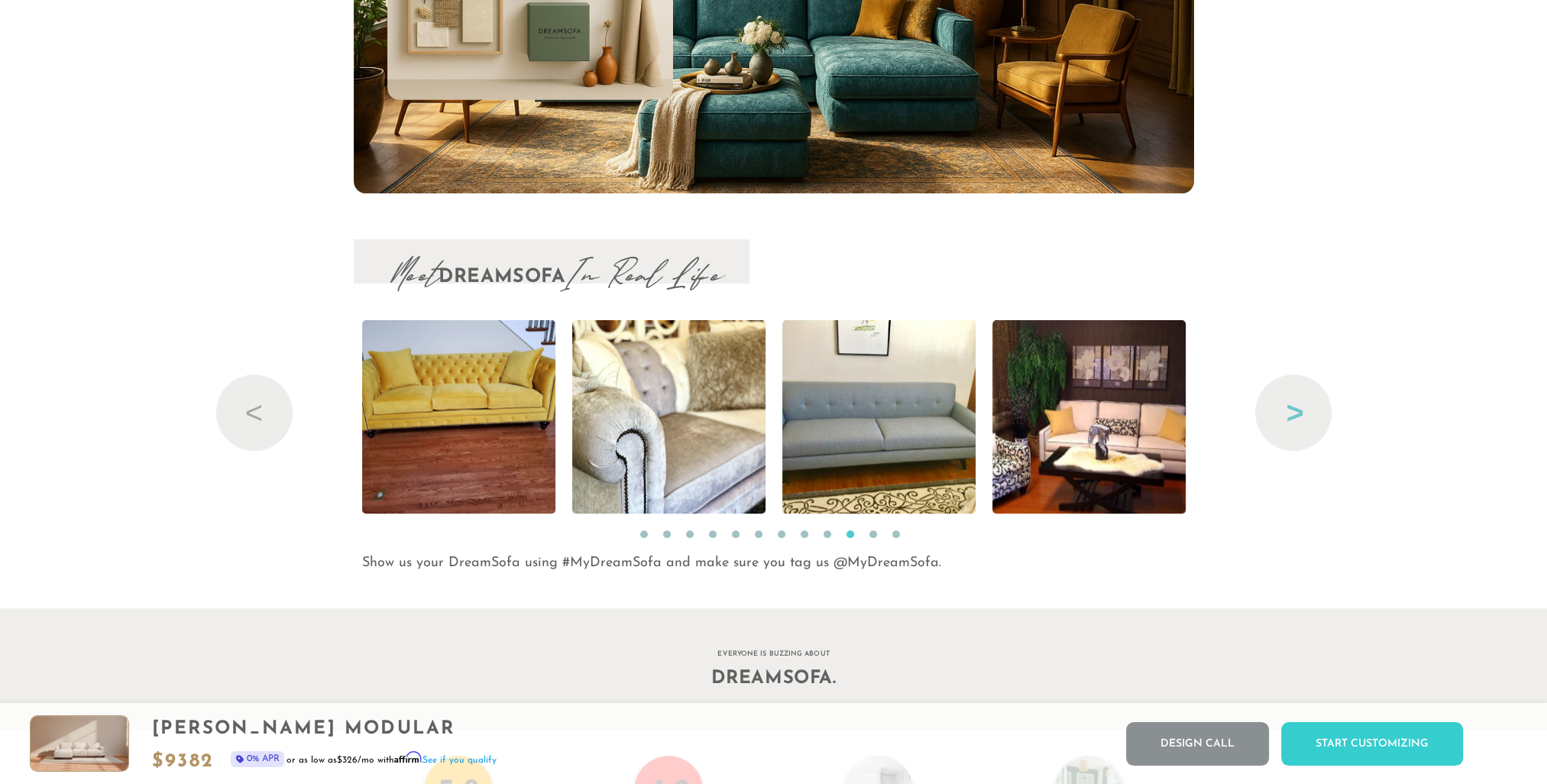
click at [1311, 423] on button "Next" at bounding box center [1293, 412] width 77 height 77
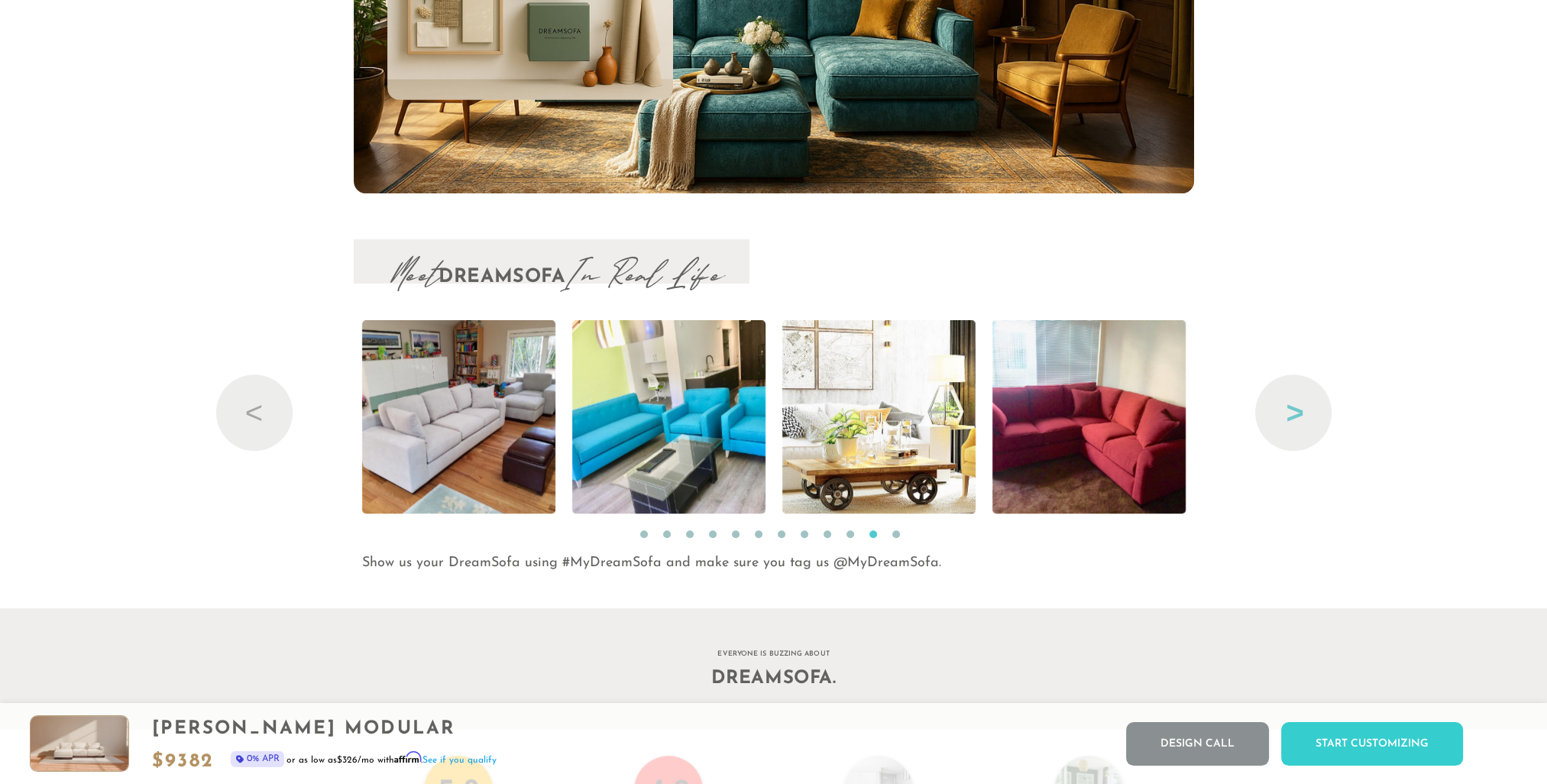
click at [1311, 423] on button "Next" at bounding box center [1293, 412] width 77 height 77
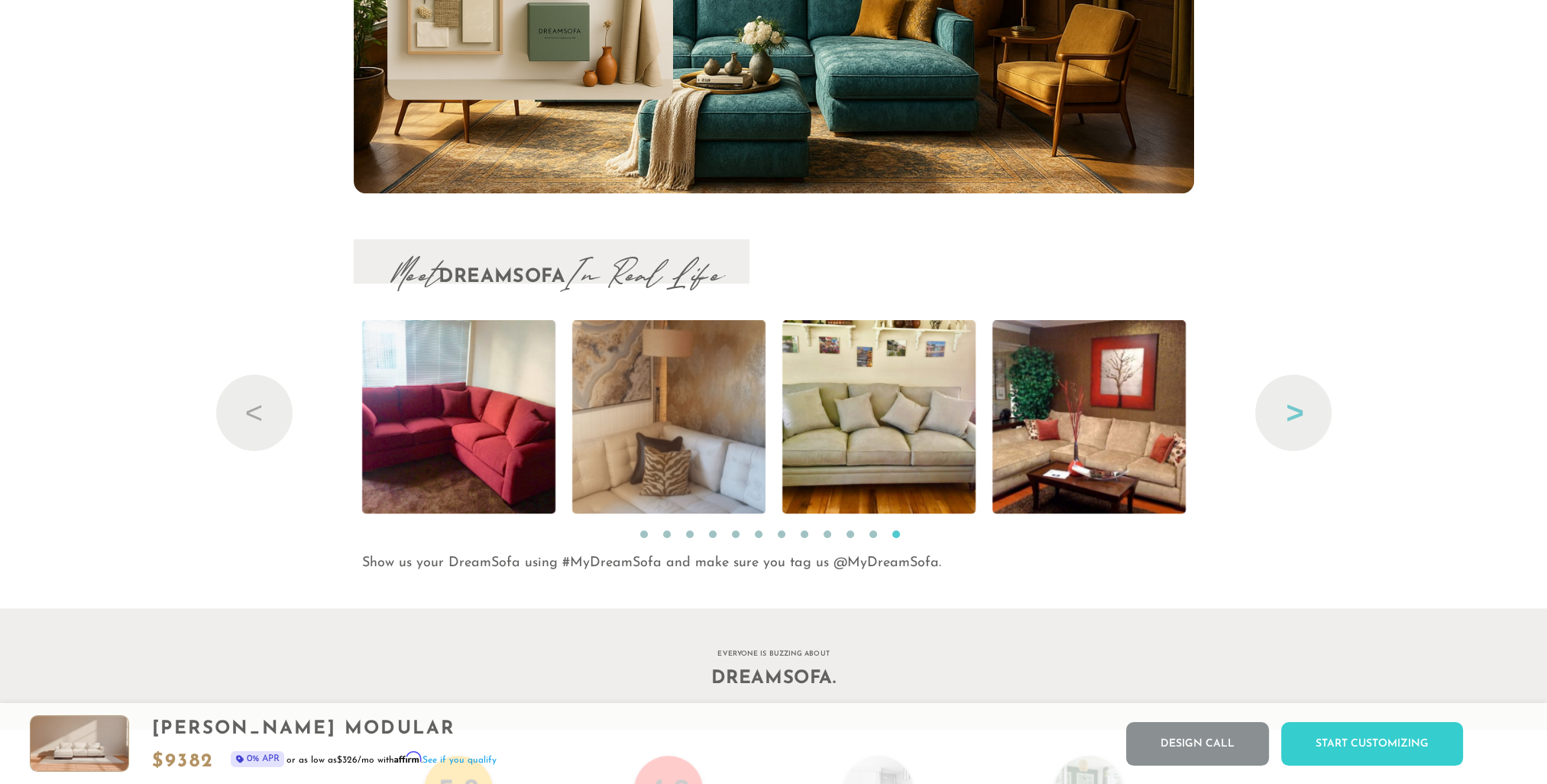
click at [1311, 423] on button "Next" at bounding box center [1293, 412] width 77 height 77
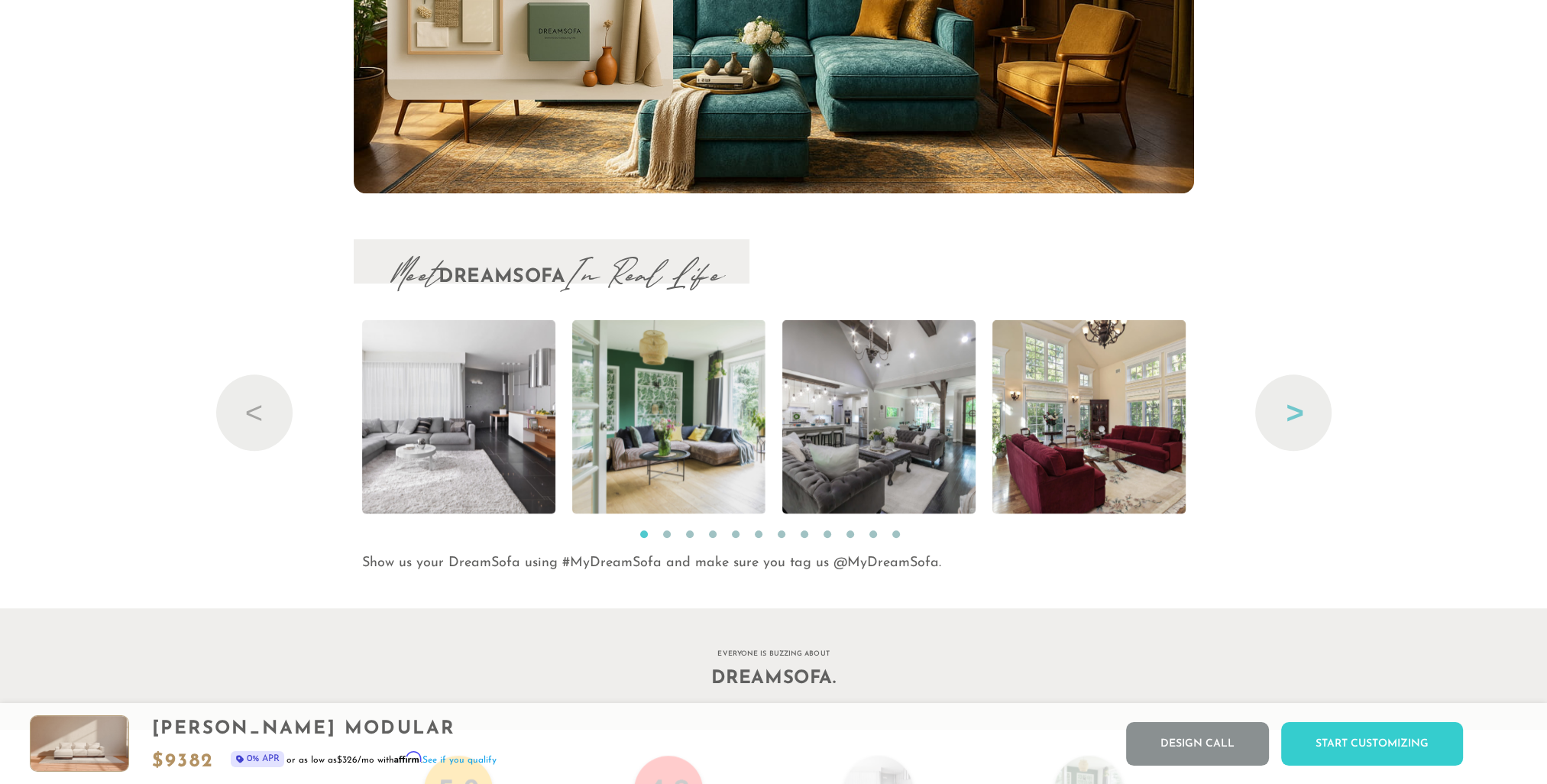
click at [1311, 423] on button "Next" at bounding box center [1293, 412] width 77 height 77
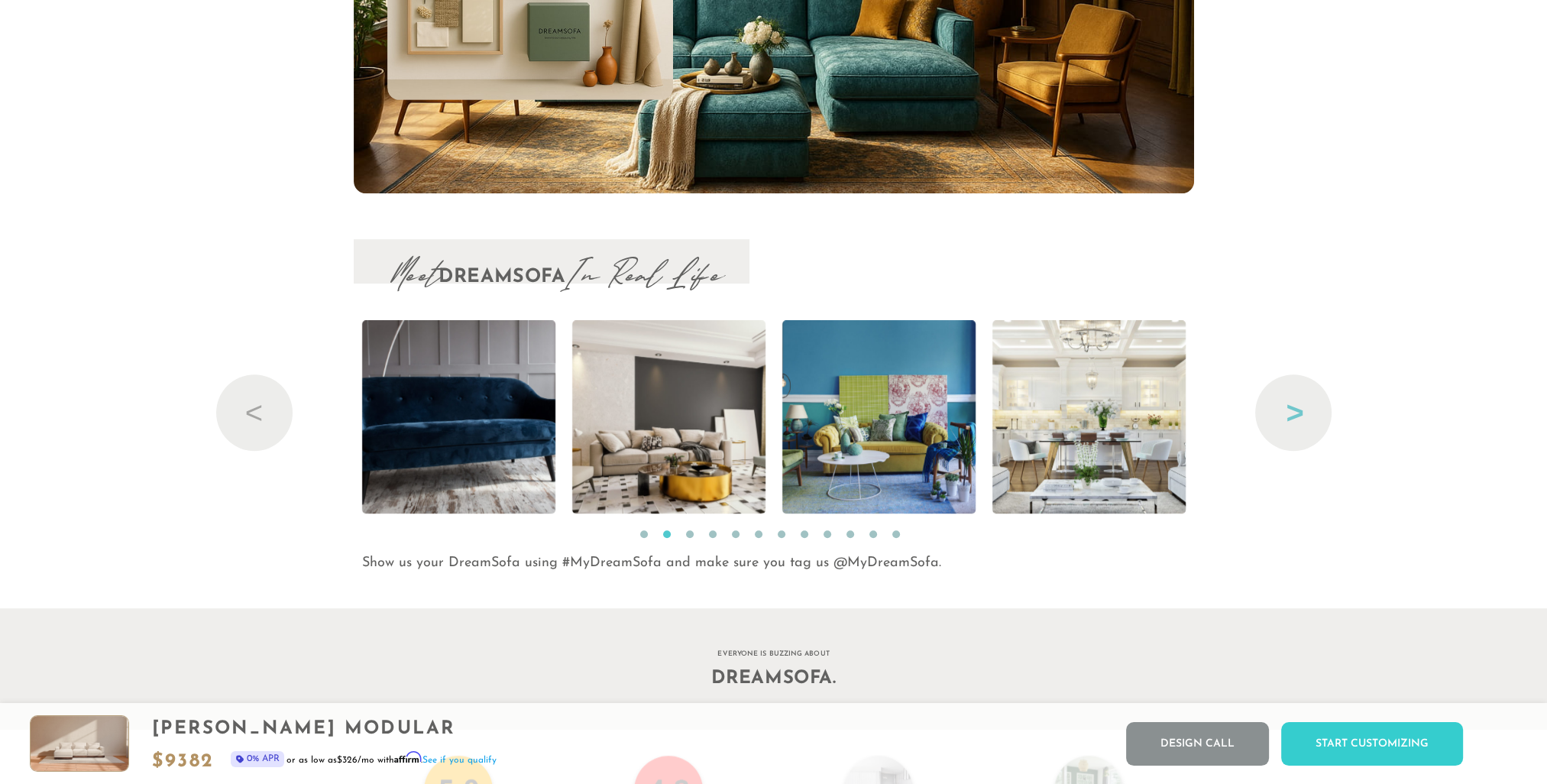
click at [1311, 423] on button "Next" at bounding box center [1293, 412] width 77 height 77
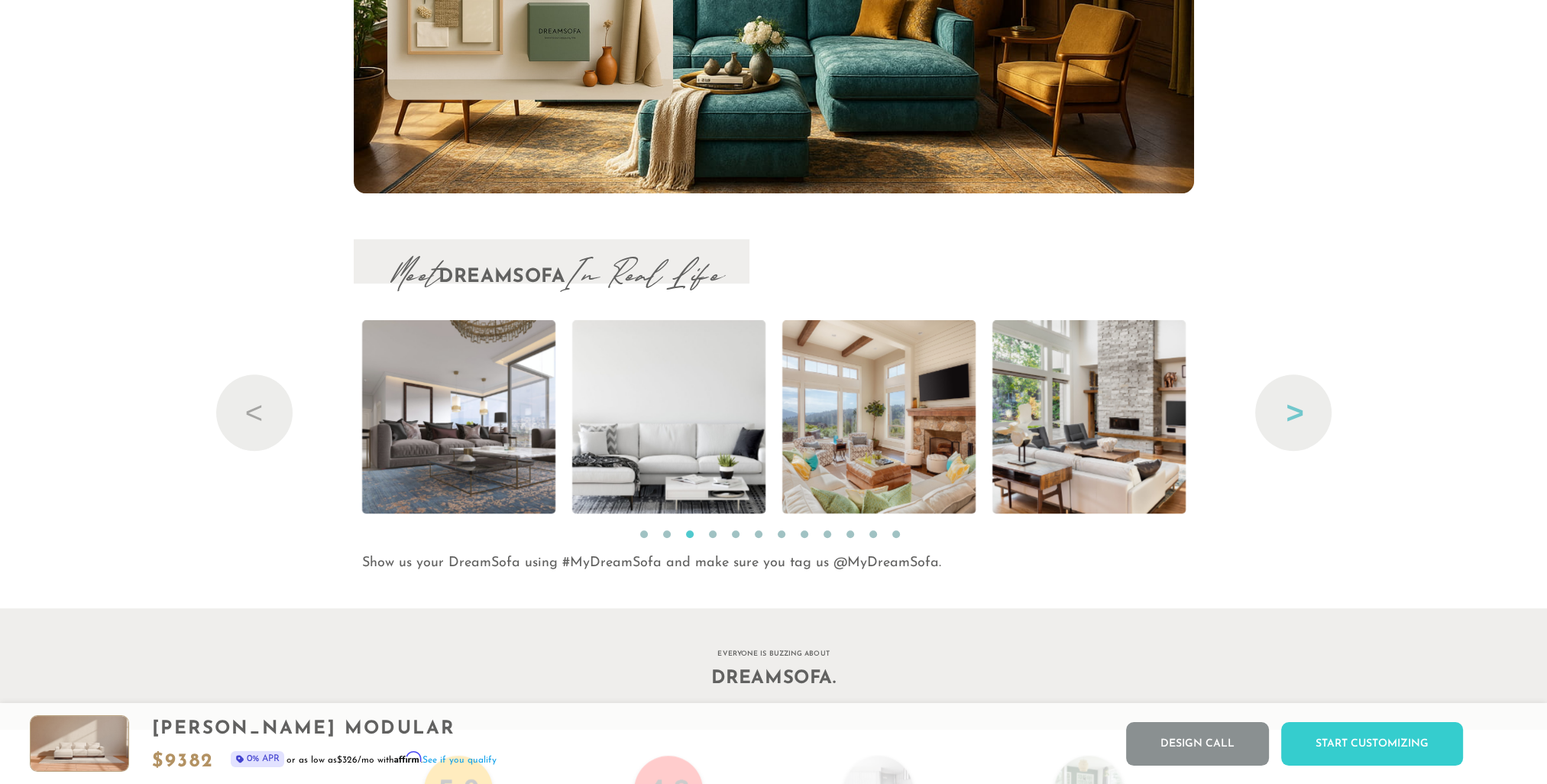
click at [1311, 423] on button "Next" at bounding box center [1293, 412] width 77 height 77
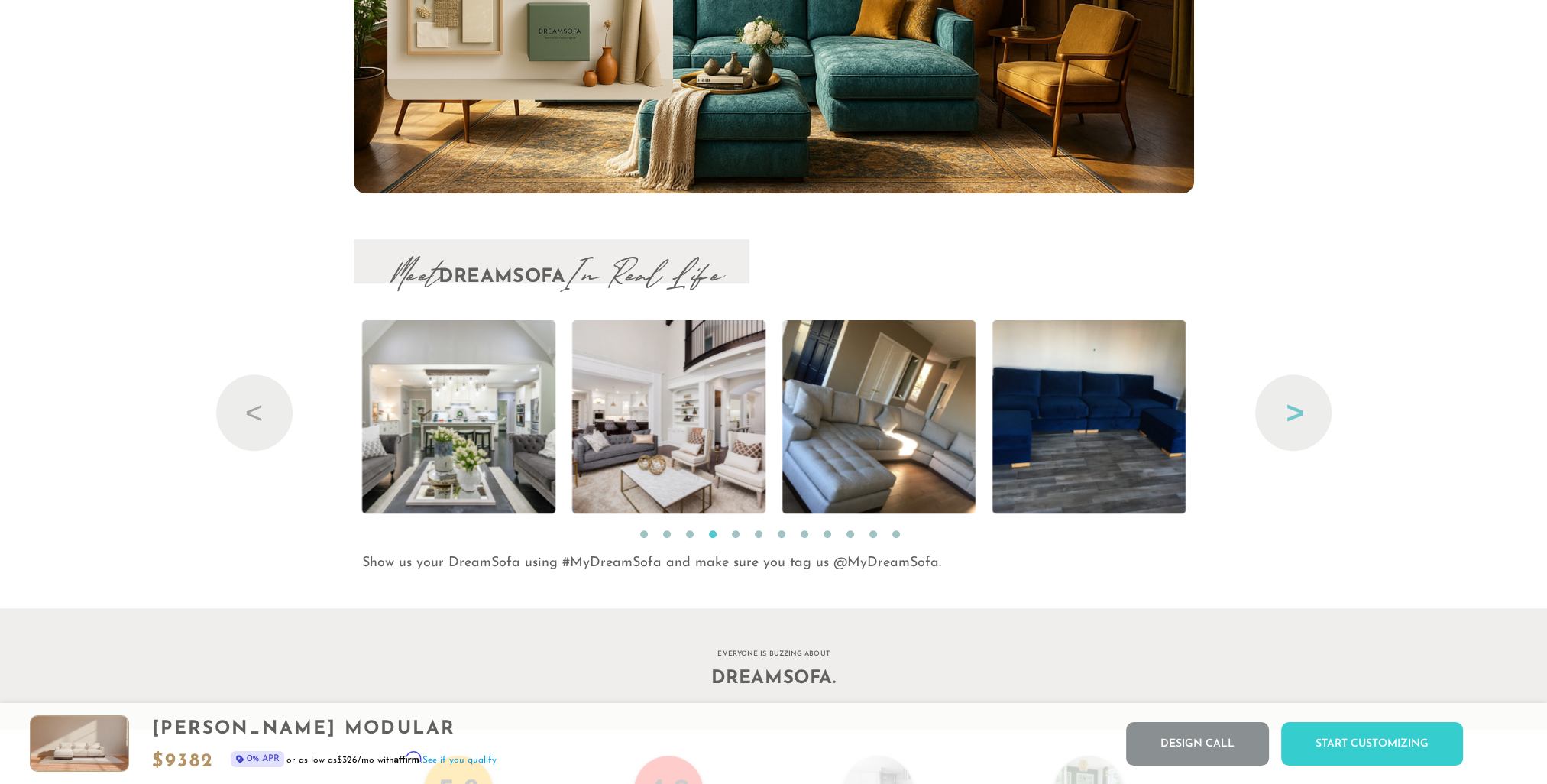
click at [1311, 423] on button "Next" at bounding box center [1293, 412] width 77 height 77
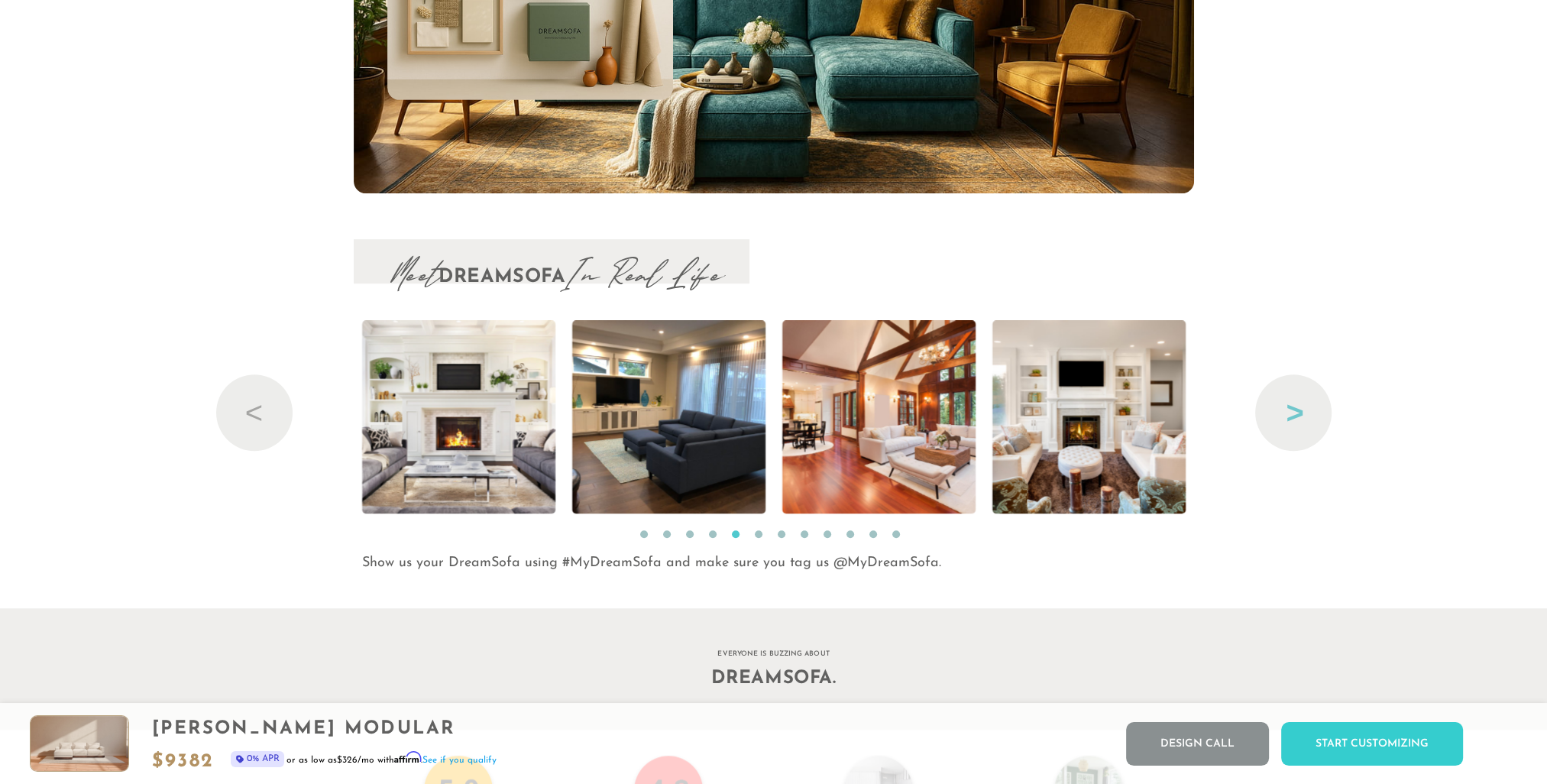
click at [1311, 423] on button "Next" at bounding box center [1293, 412] width 77 height 77
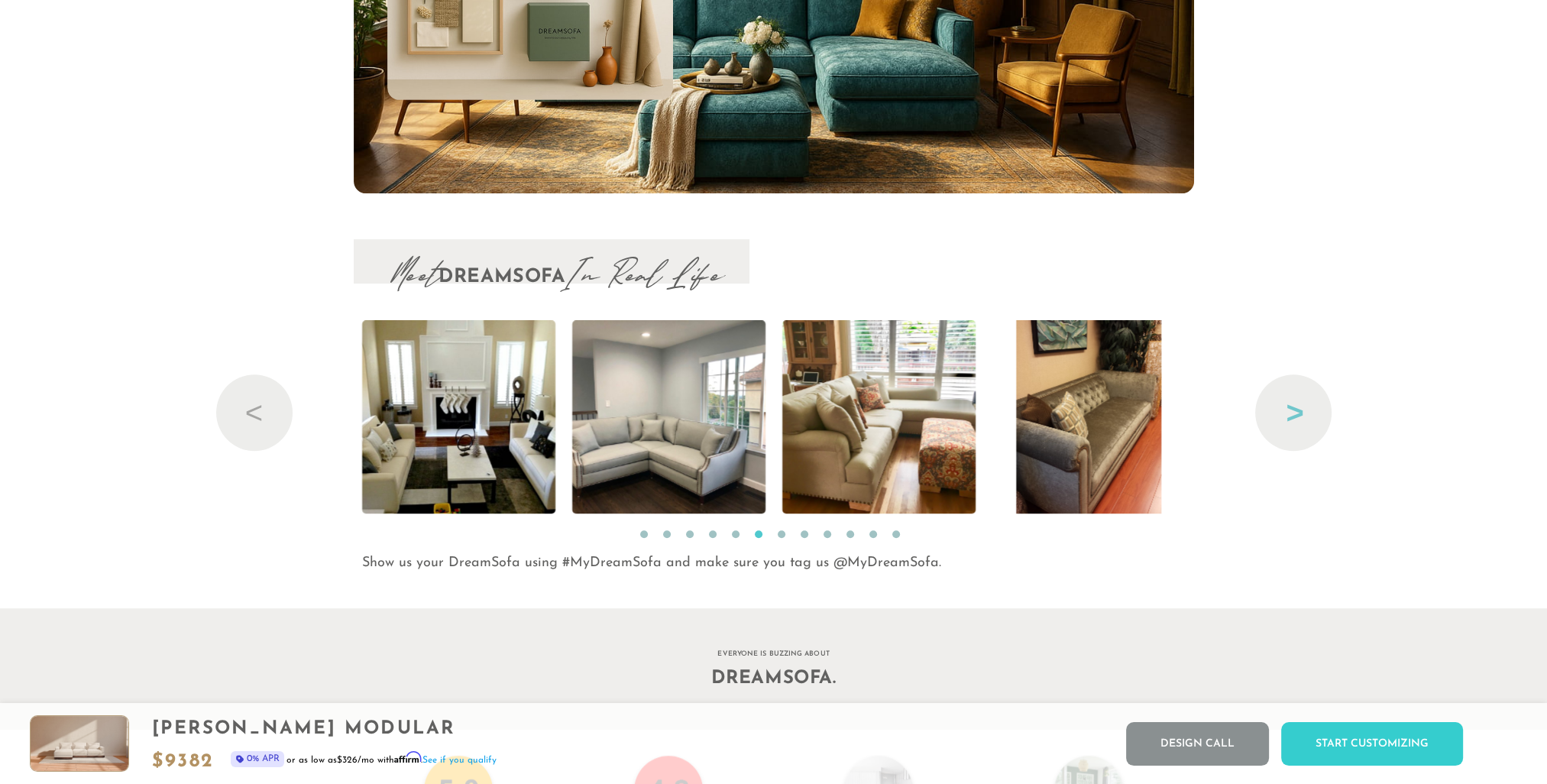
click at [1311, 423] on button "Next" at bounding box center [1293, 412] width 77 height 77
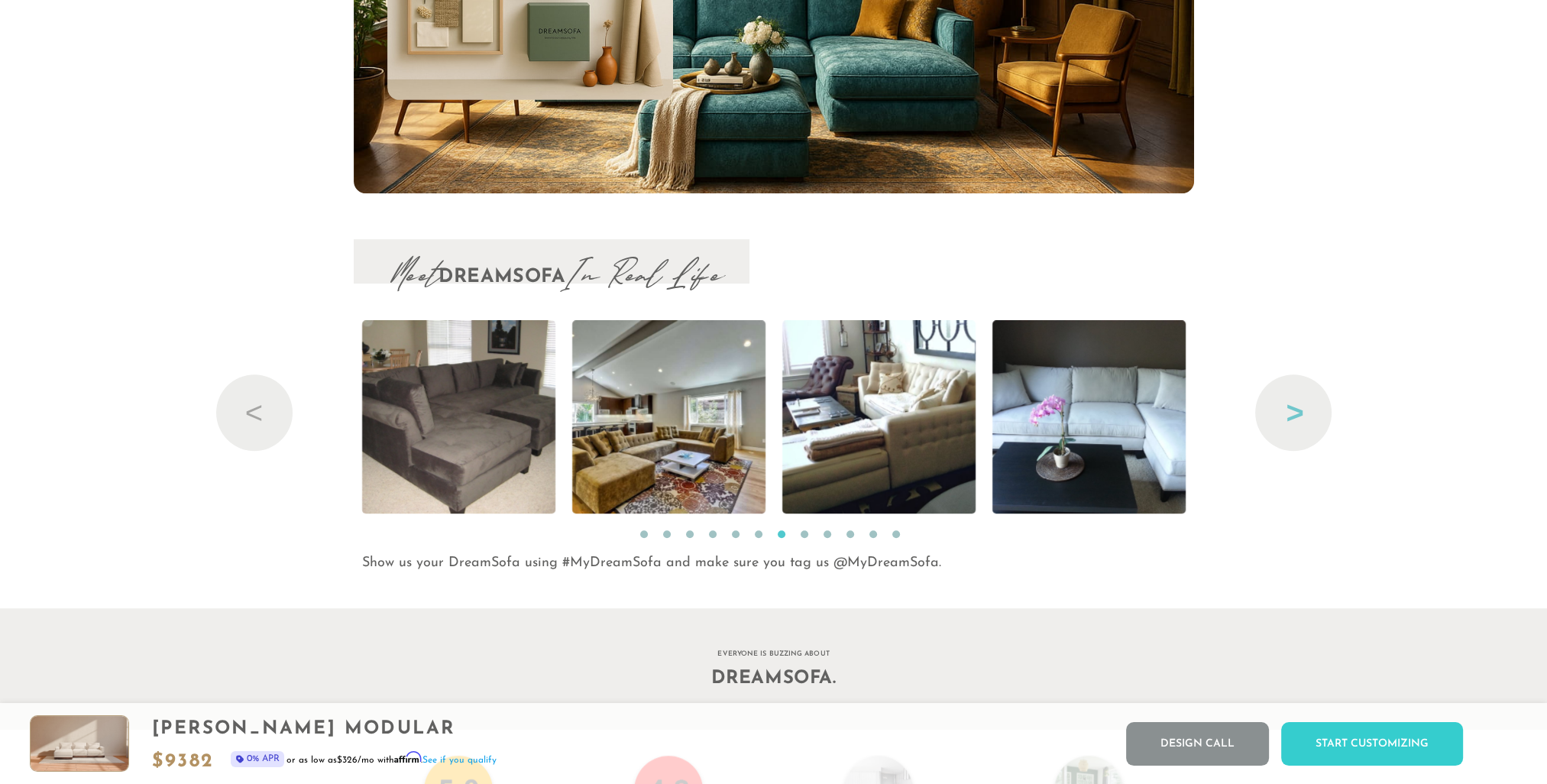
click at [1311, 423] on button "Next" at bounding box center [1293, 412] width 77 height 77
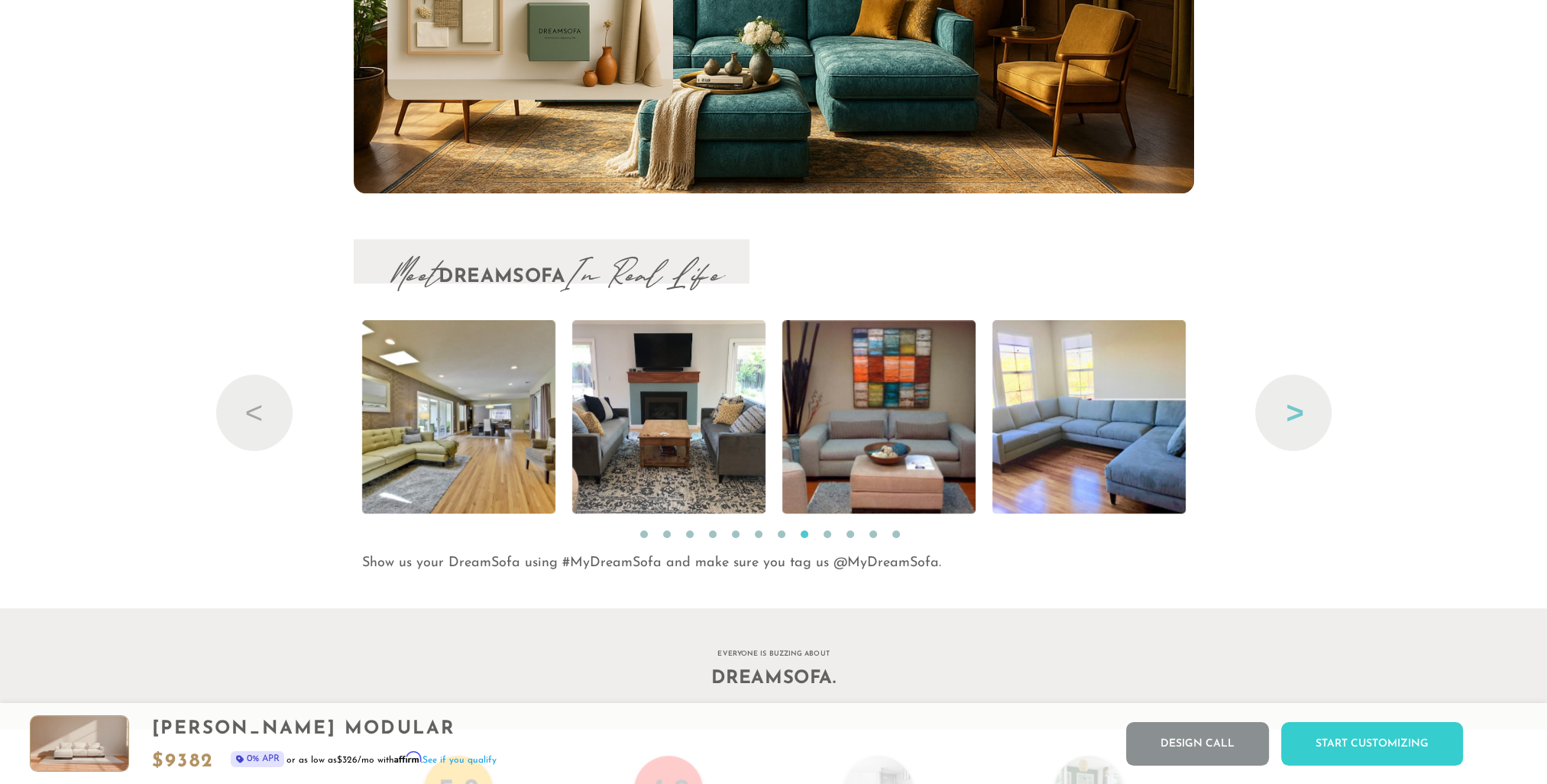
click at [1311, 423] on button "Next" at bounding box center [1293, 412] width 77 height 77
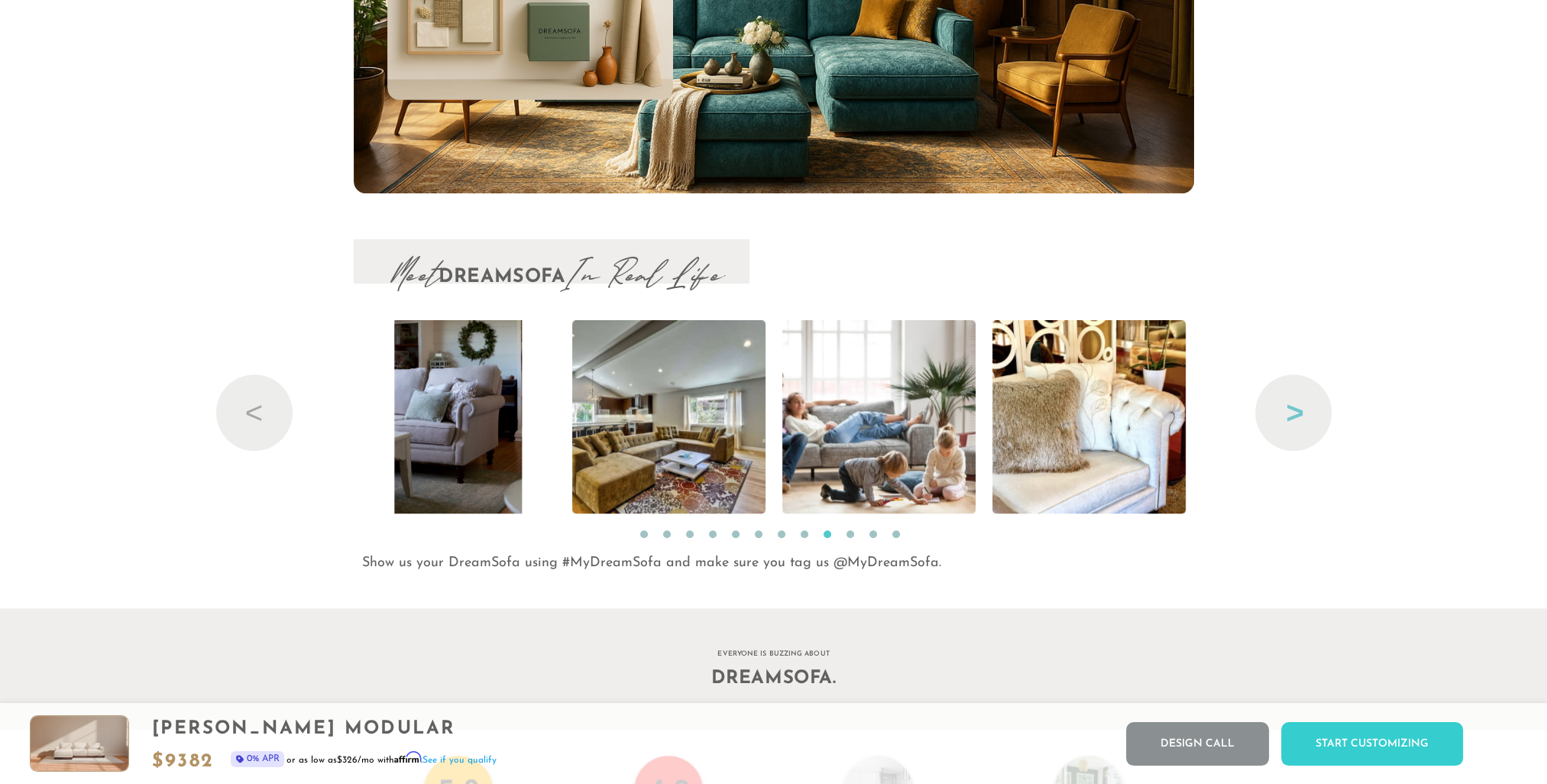
click at [1311, 423] on button "Next" at bounding box center [1293, 412] width 77 height 77
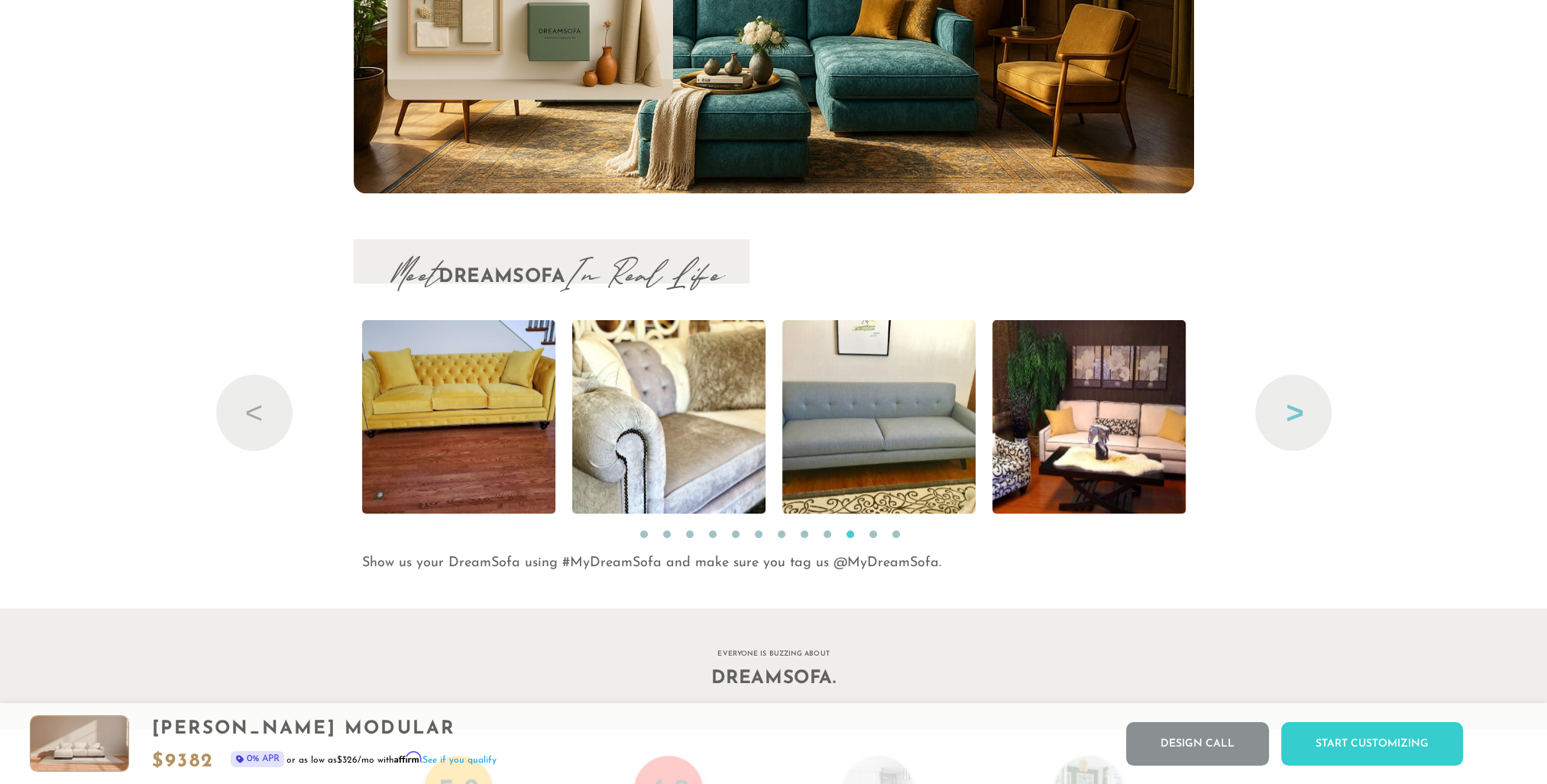
click at [1311, 423] on button "Next" at bounding box center [1293, 412] width 77 height 77
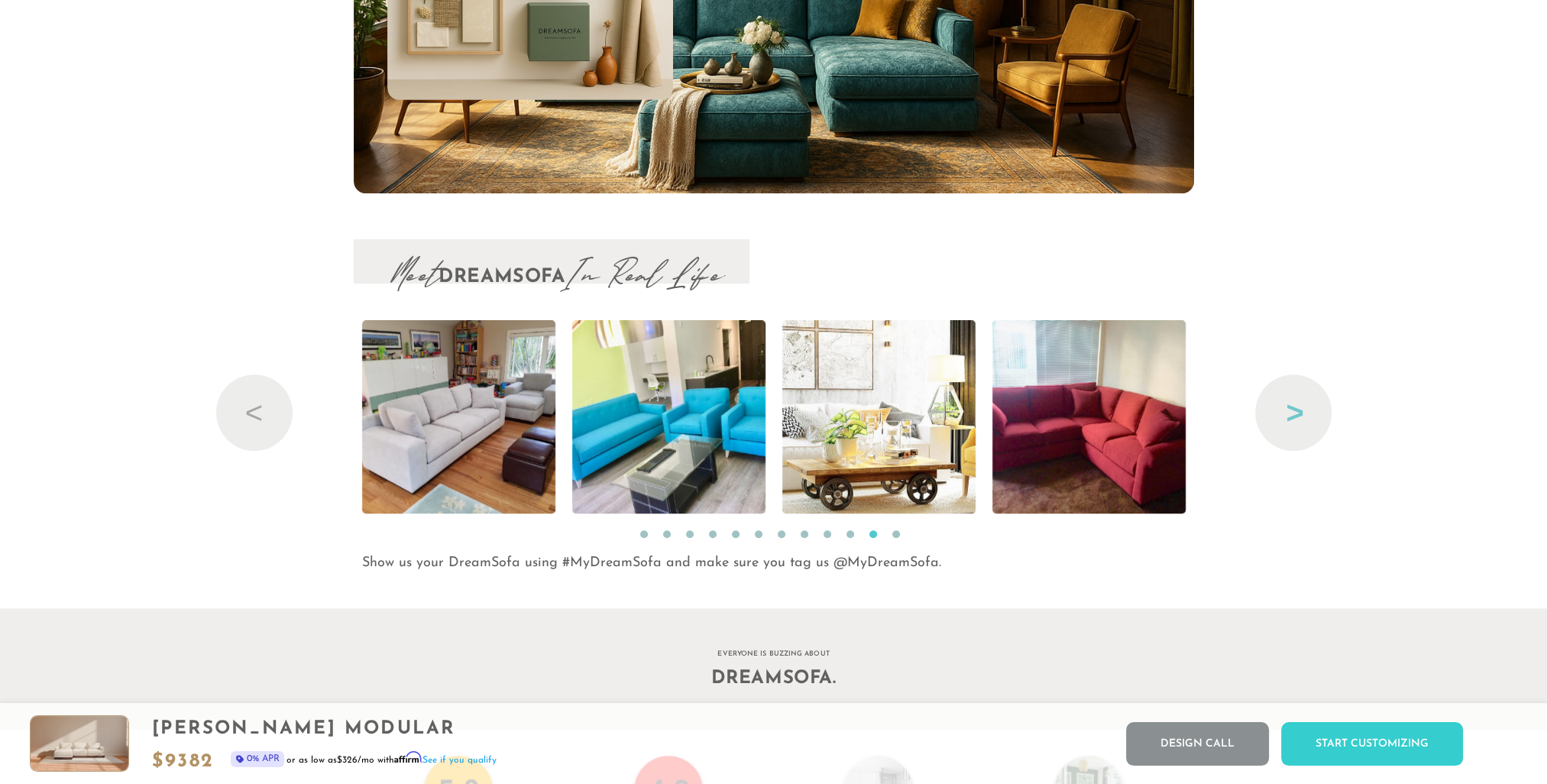
click at [1311, 423] on button "Next" at bounding box center [1293, 412] width 77 height 77
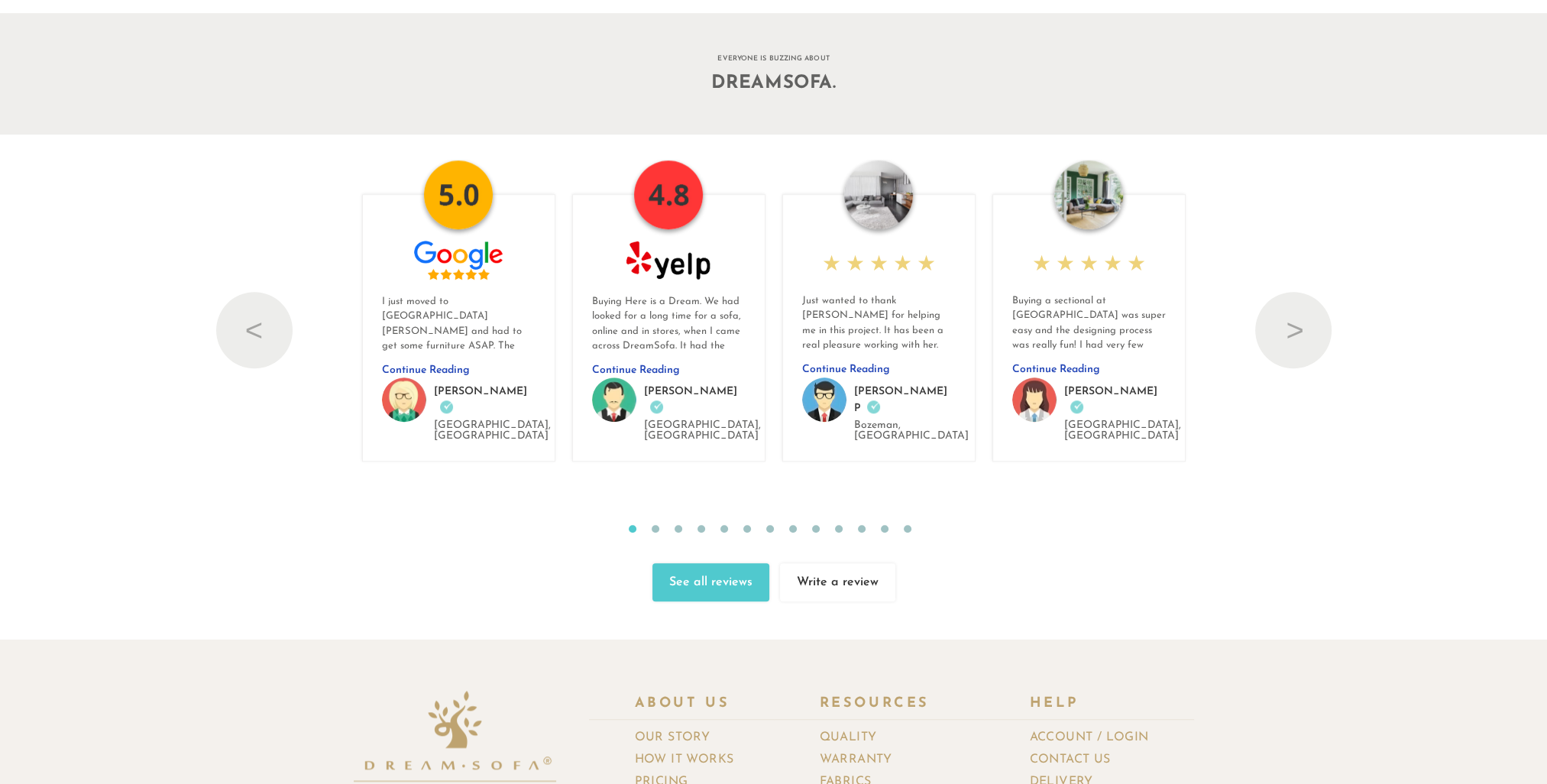
scroll to position [17246, 0]
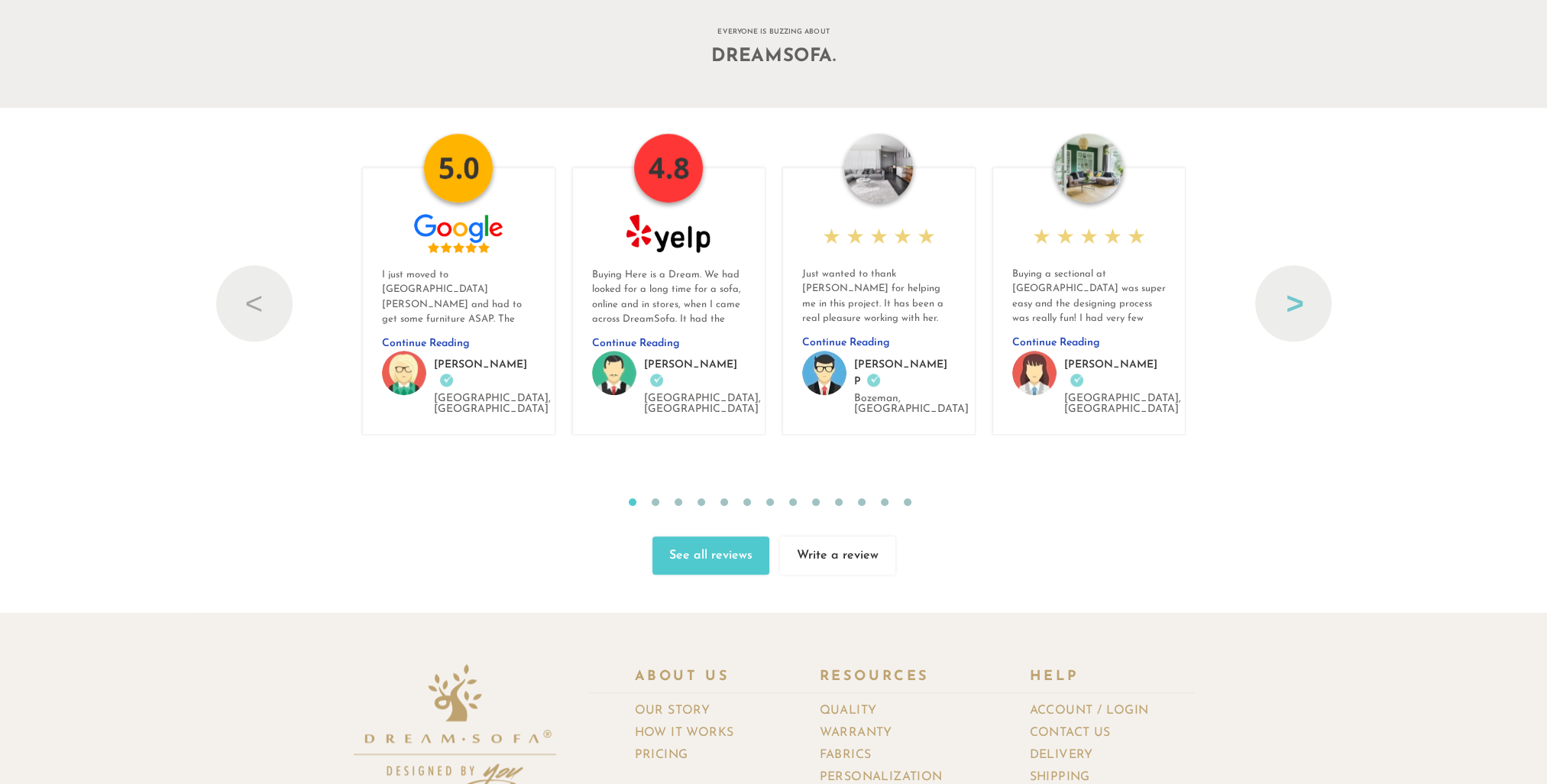
click at [1279, 309] on button "Next" at bounding box center [1293, 304] width 77 height 77
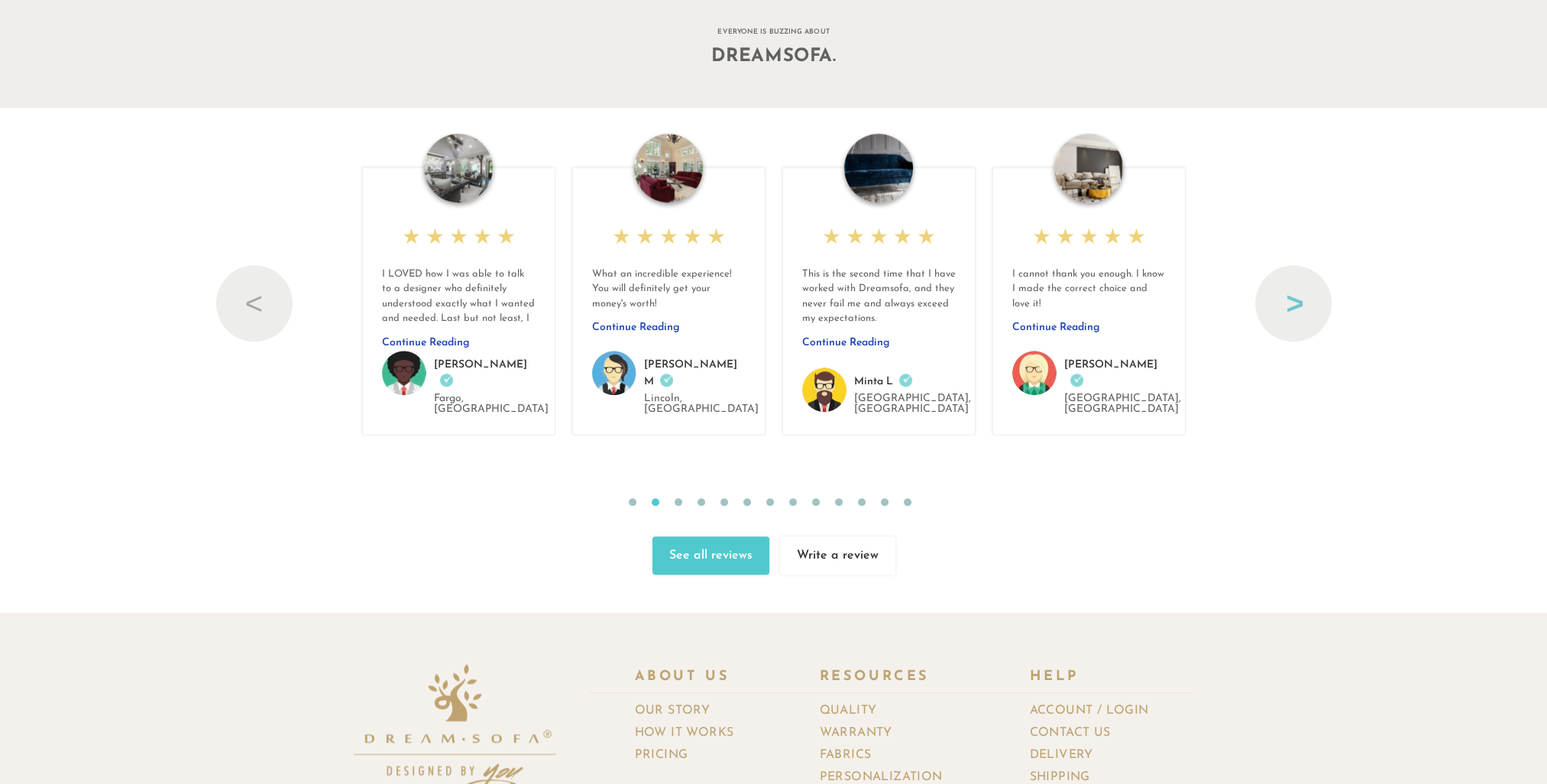
click at [1279, 309] on button "Next" at bounding box center [1293, 304] width 77 height 77
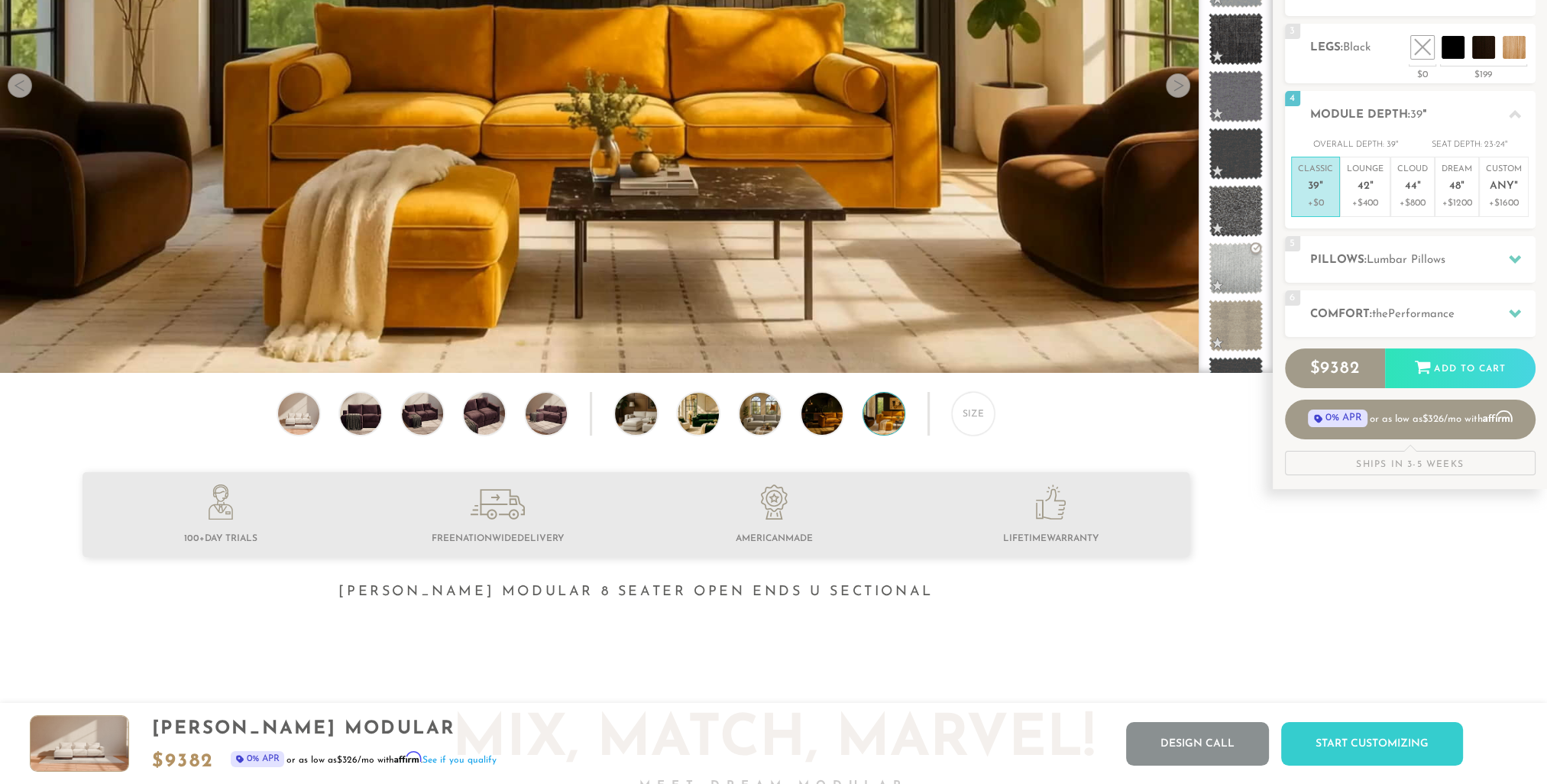
scroll to position [0, 0]
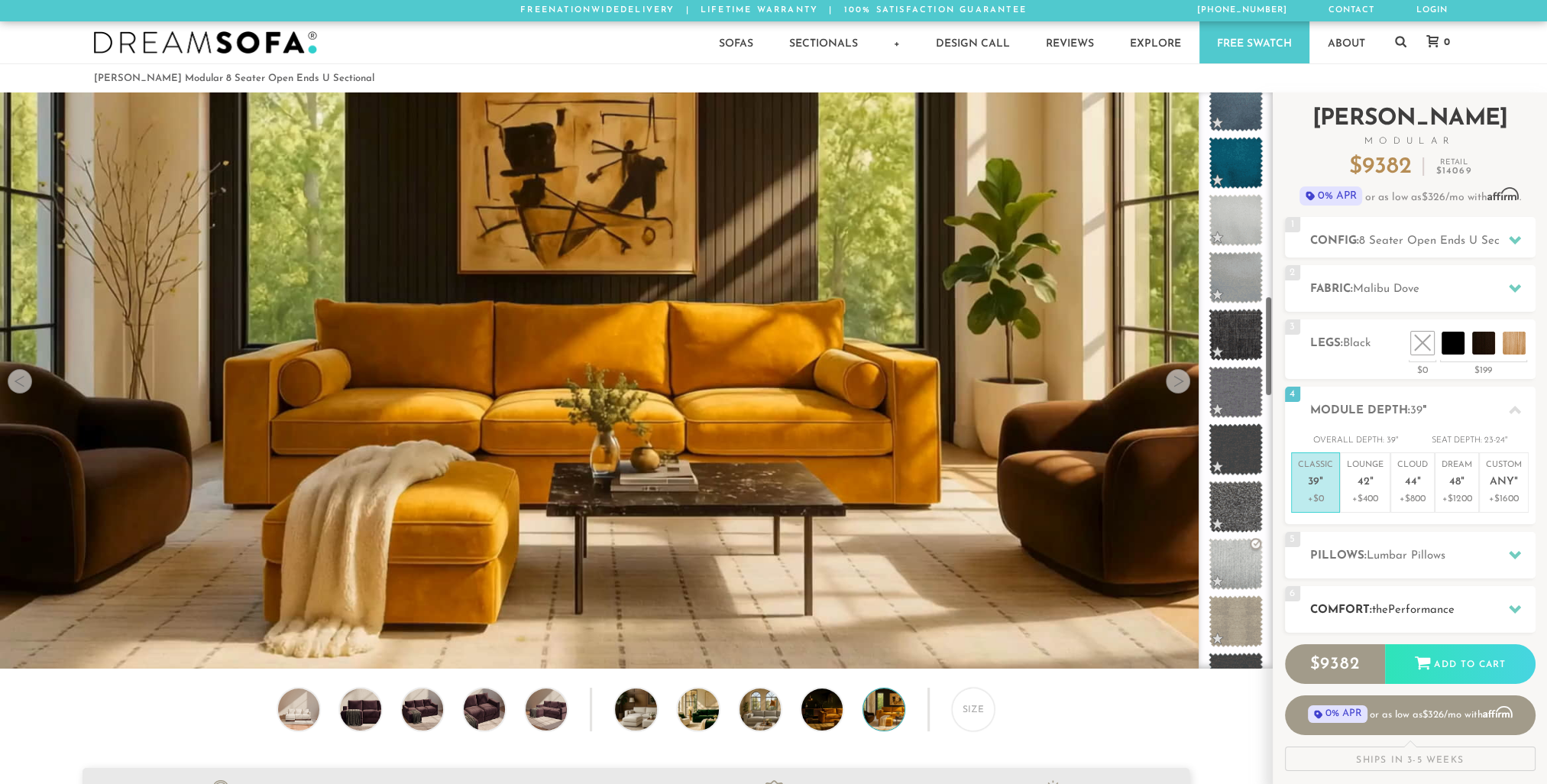
click at [1488, 605] on h2 "Comfort: the Performance" at bounding box center [1423, 610] width 225 height 17
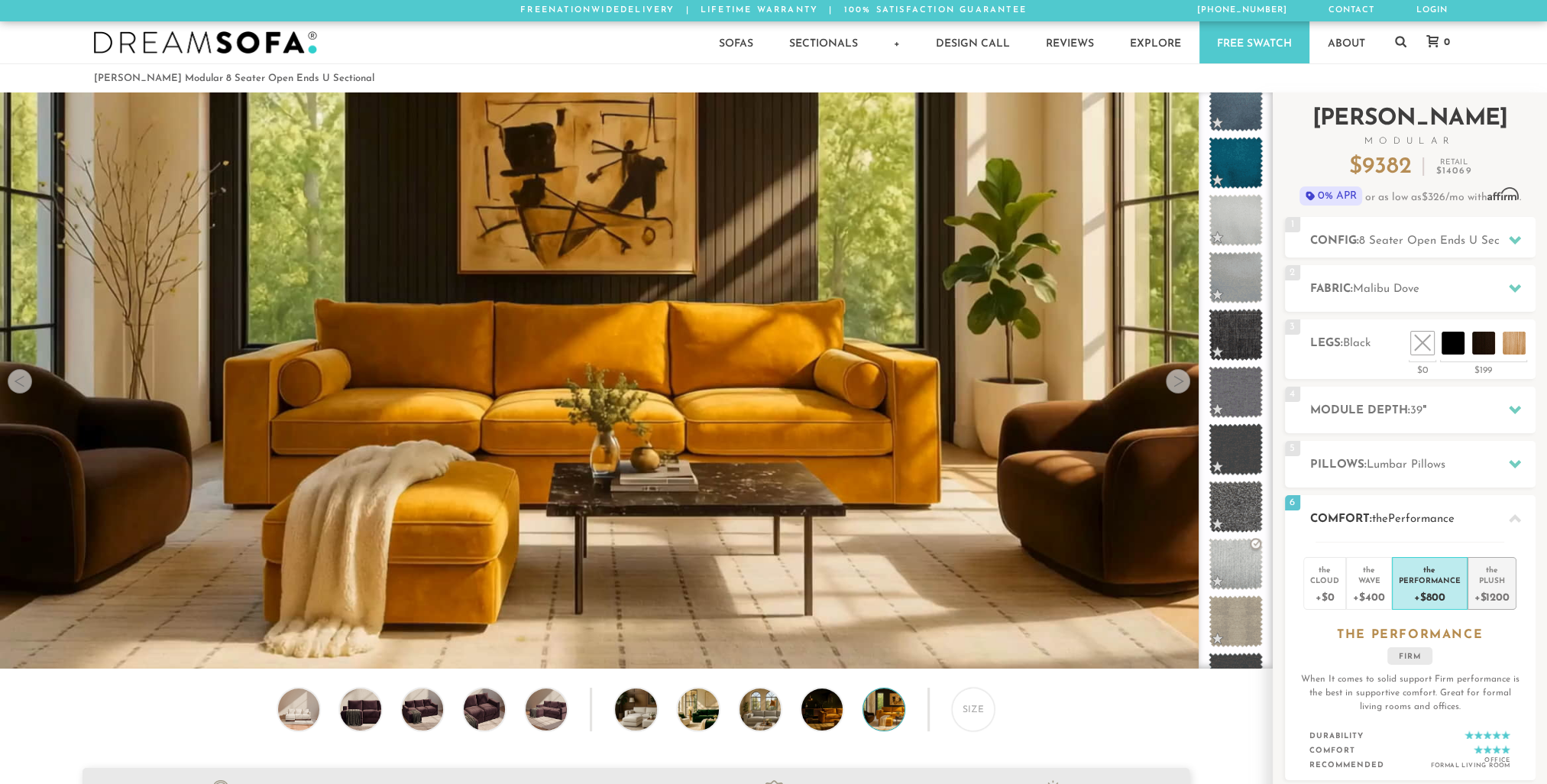
click at [1485, 588] on div "+$1200" at bounding box center [1491, 596] width 35 height 22
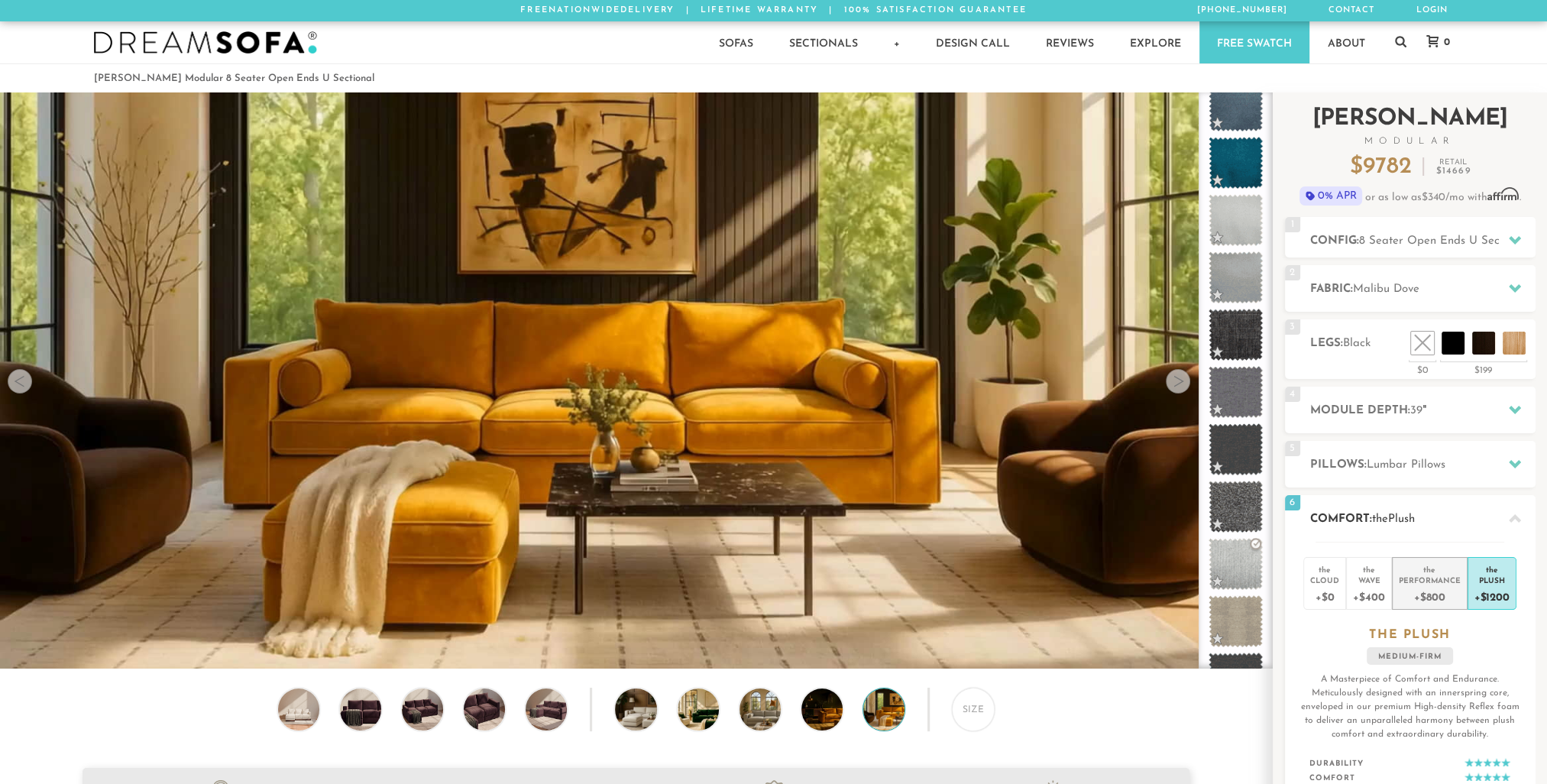
click at [1445, 582] on div "Performance" at bounding box center [1430, 580] width 62 height 11
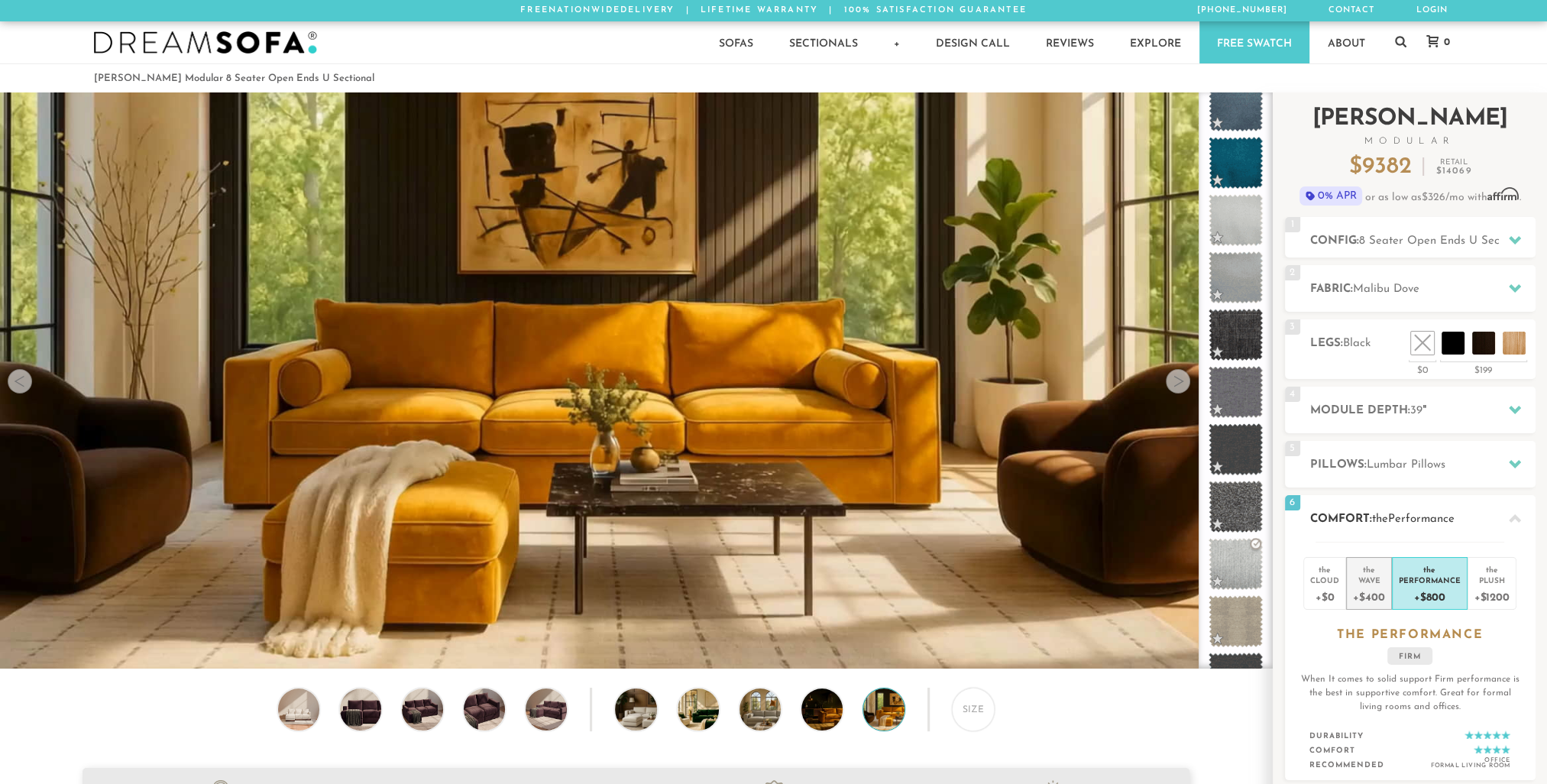
click at [1376, 579] on div "Wave" at bounding box center [1369, 580] width 31 height 11
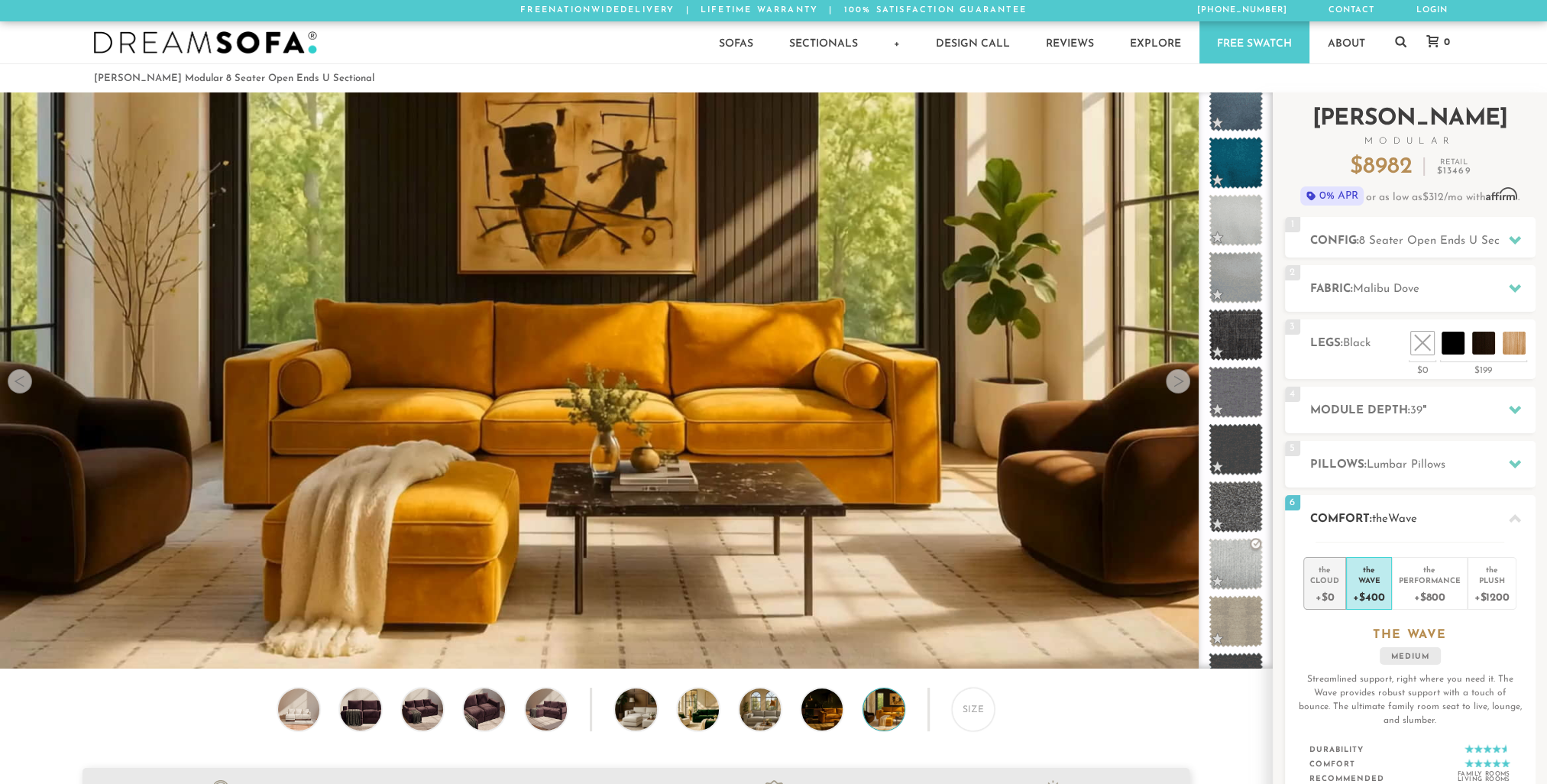
click at [1329, 581] on div "Cloud" at bounding box center [1325, 580] width 29 height 11
click at [1424, 579] on div "Performance" at bounding box center [1430, 580] width 62 height 11
